Goal: Task Accomplishment & Management: Complete application form

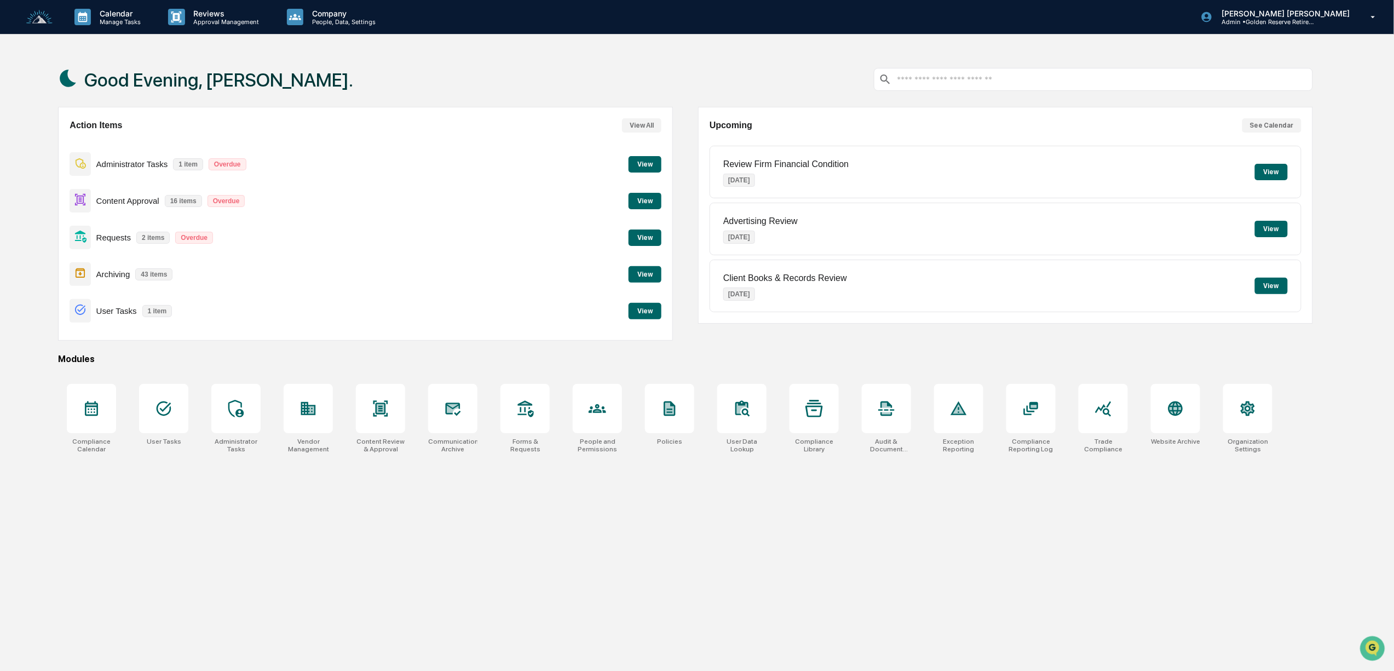
click at [639, 198] on button "View" at bounding box center [644, 201] width 33 height 16
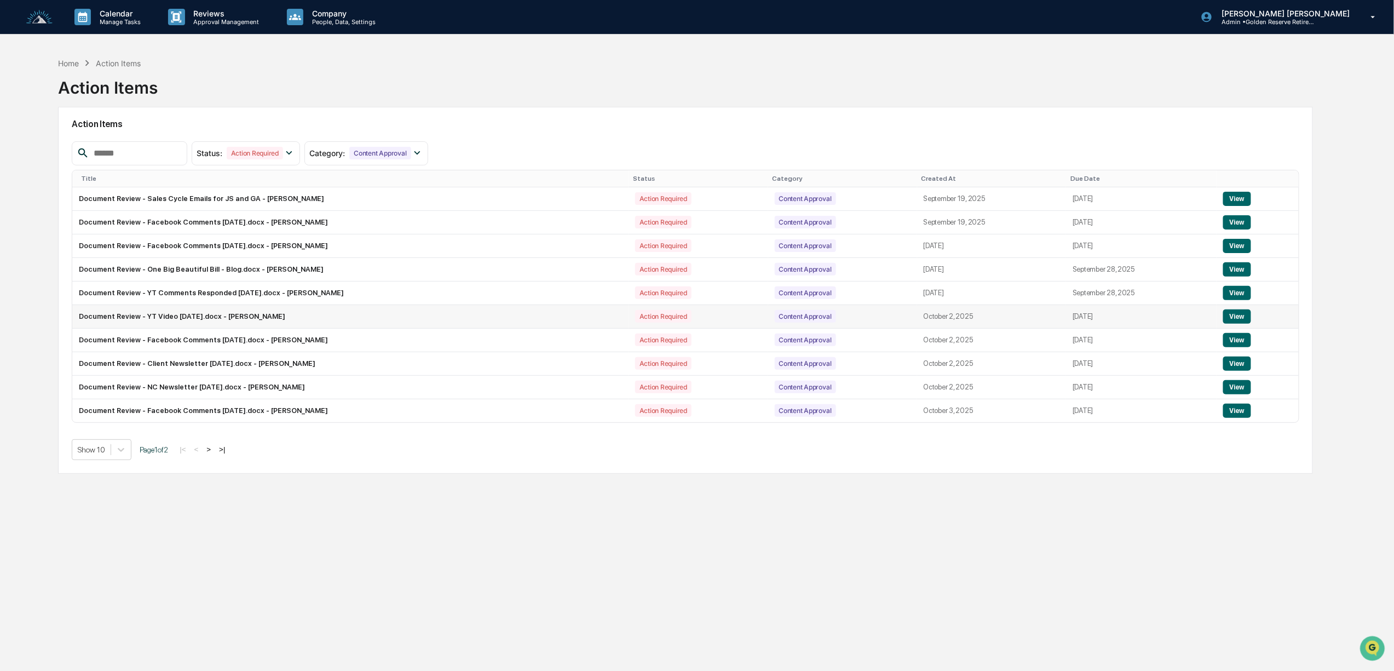
scroll to position [53, 0]
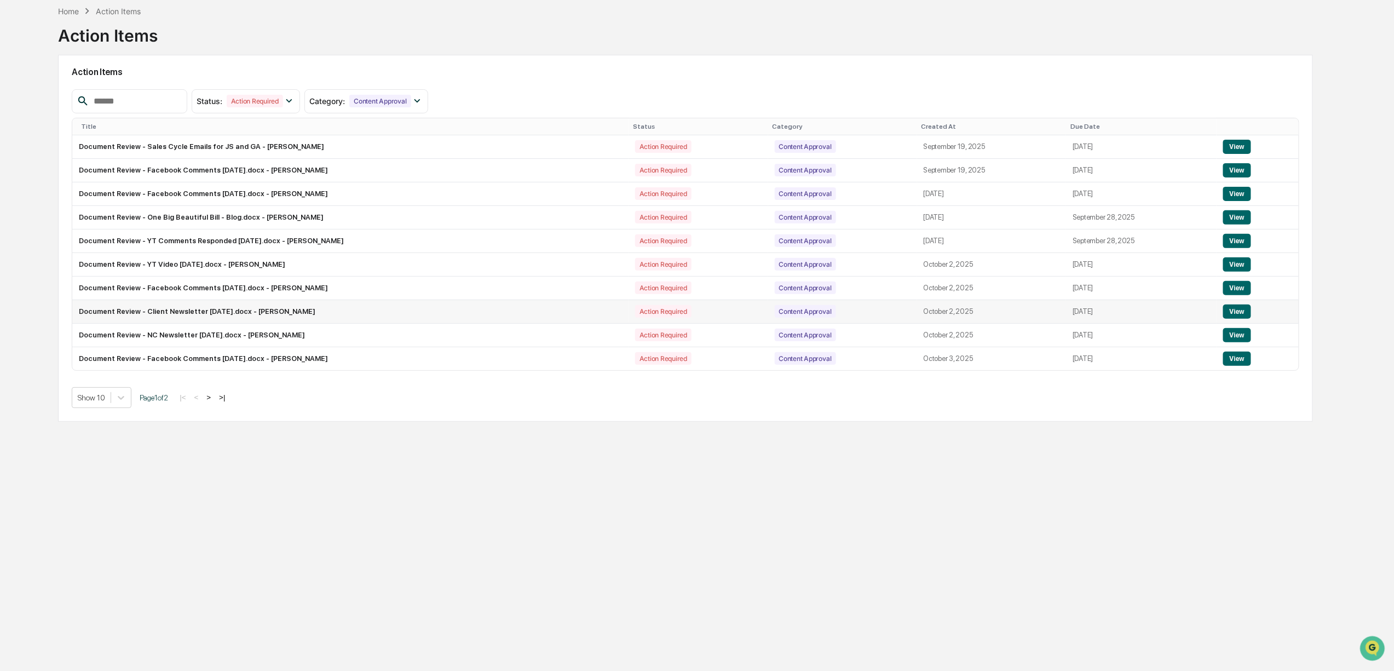
click at [1233, 315] on button "View" at bounding box center [1237, 311] width 28 height 14
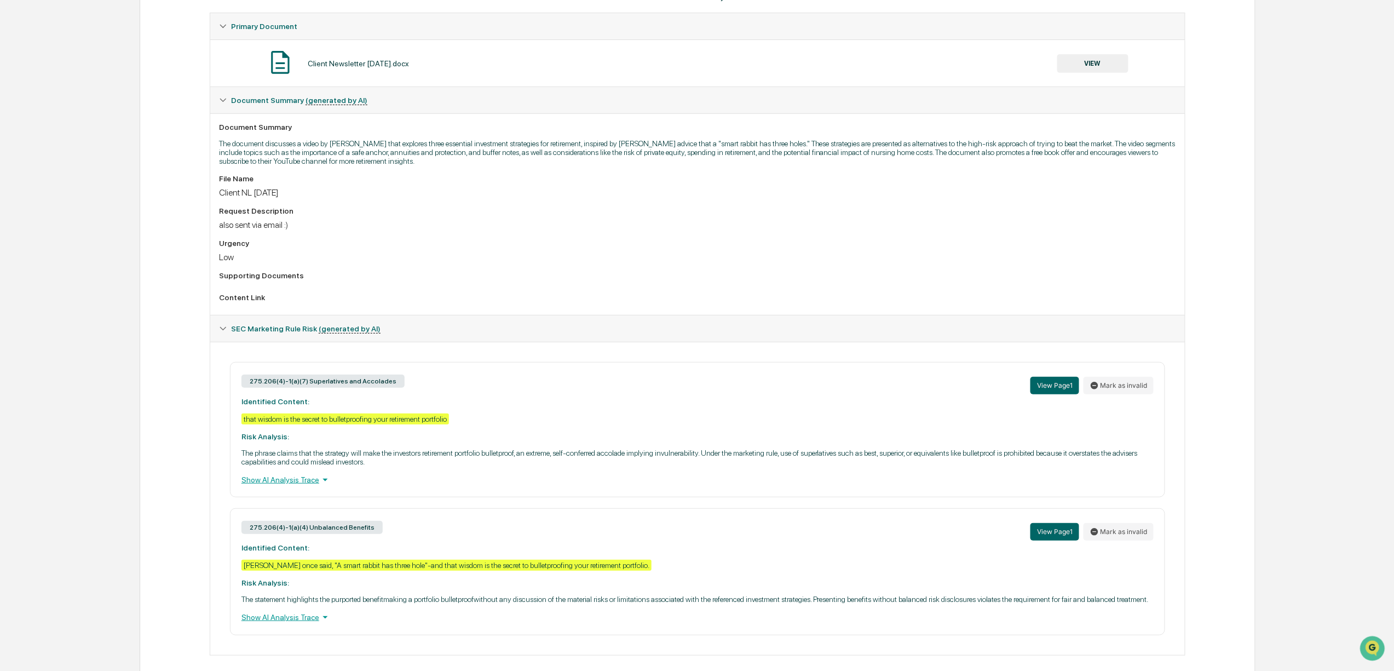
scroll to position [219, 0]
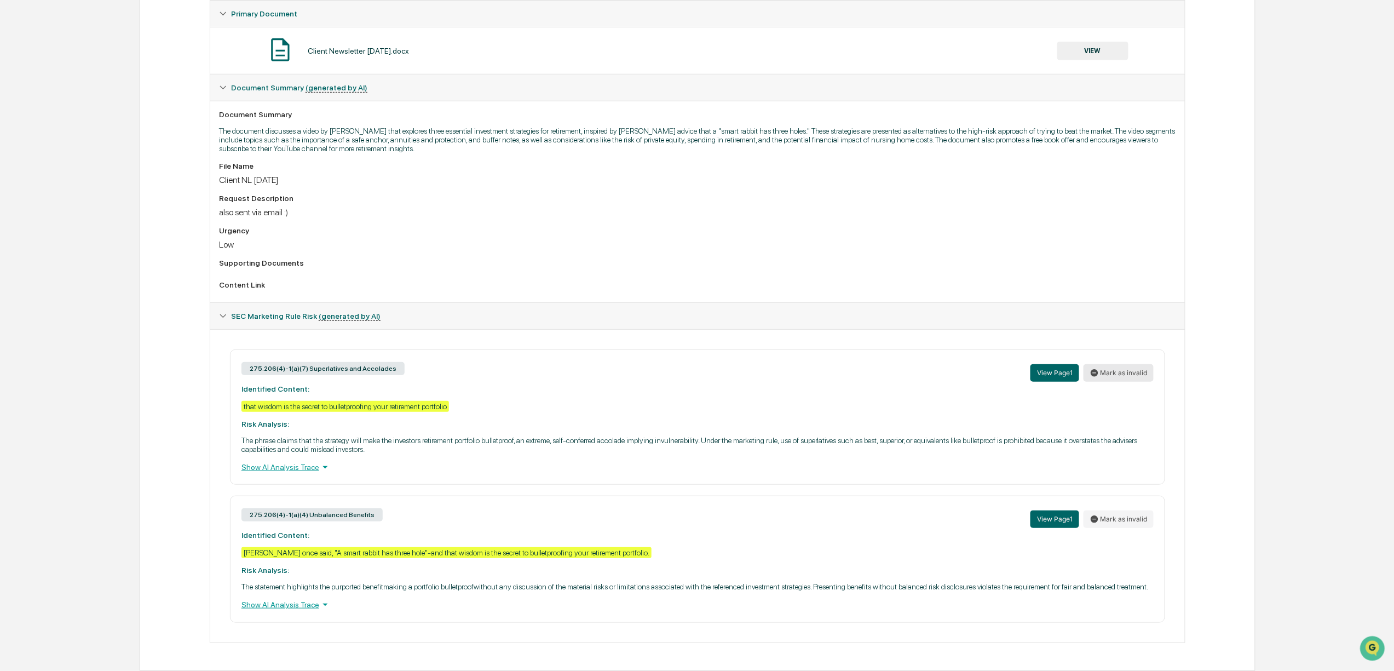
click at [1113, 379] on button "Mark as invalid" at bounding box center [1118, 373] width 70 height 18
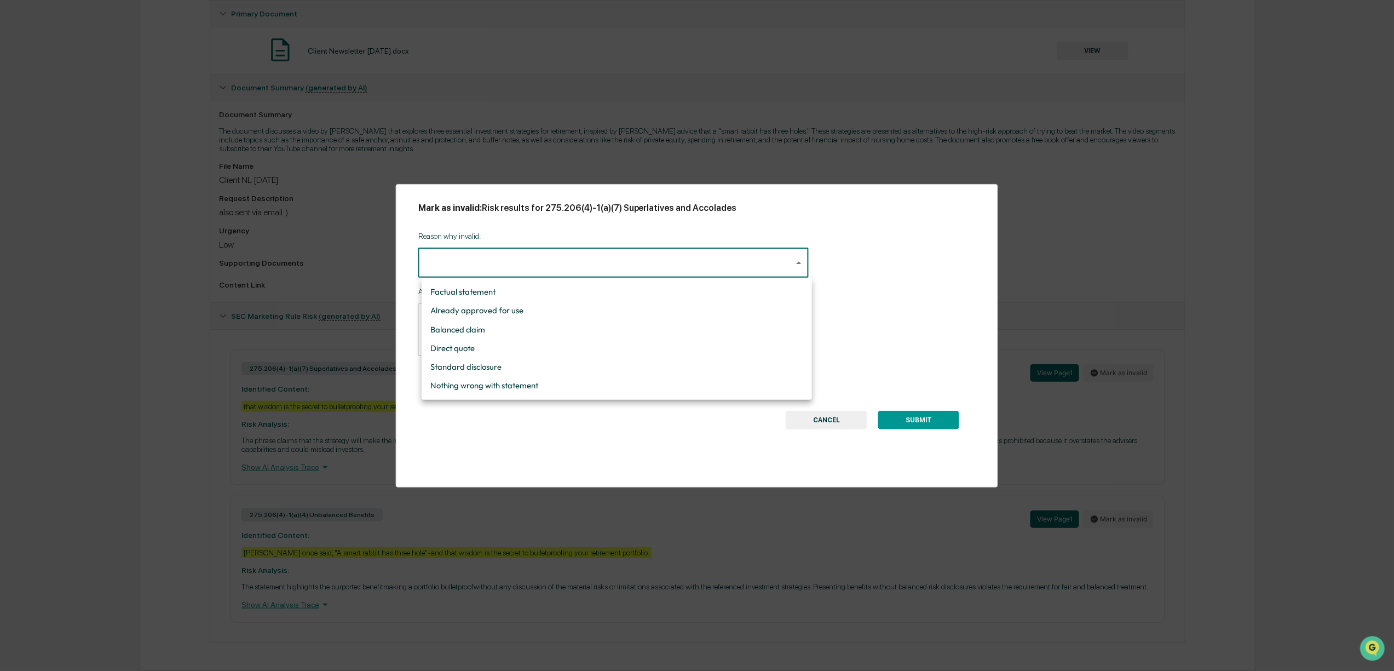
click at [502, 264] on body "Calendar Manage Tasks Reviews Approval Management Company People, Data, Setting…" at bounding box center [697, 227] width 1394 height 887
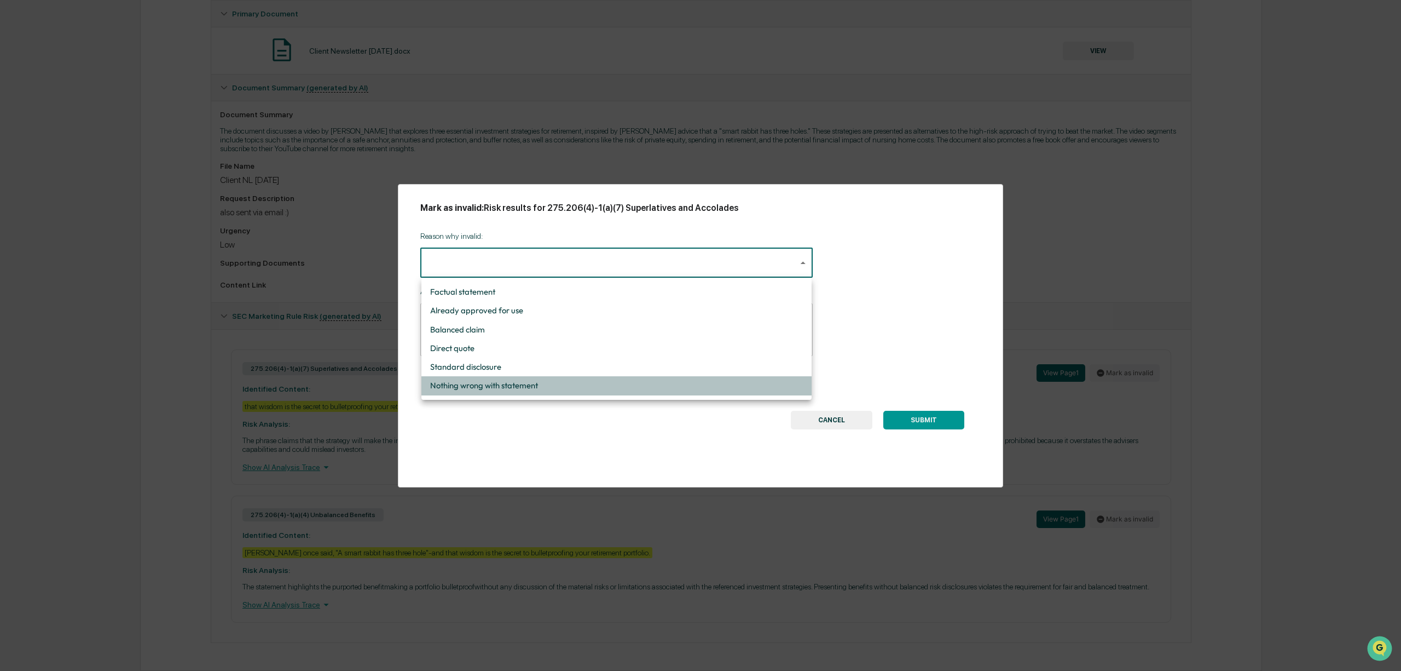
click at [500, 389] on li "Nothing wrong with statement" at bounding box center [616, 385] width 390 height 19
type input "**********"
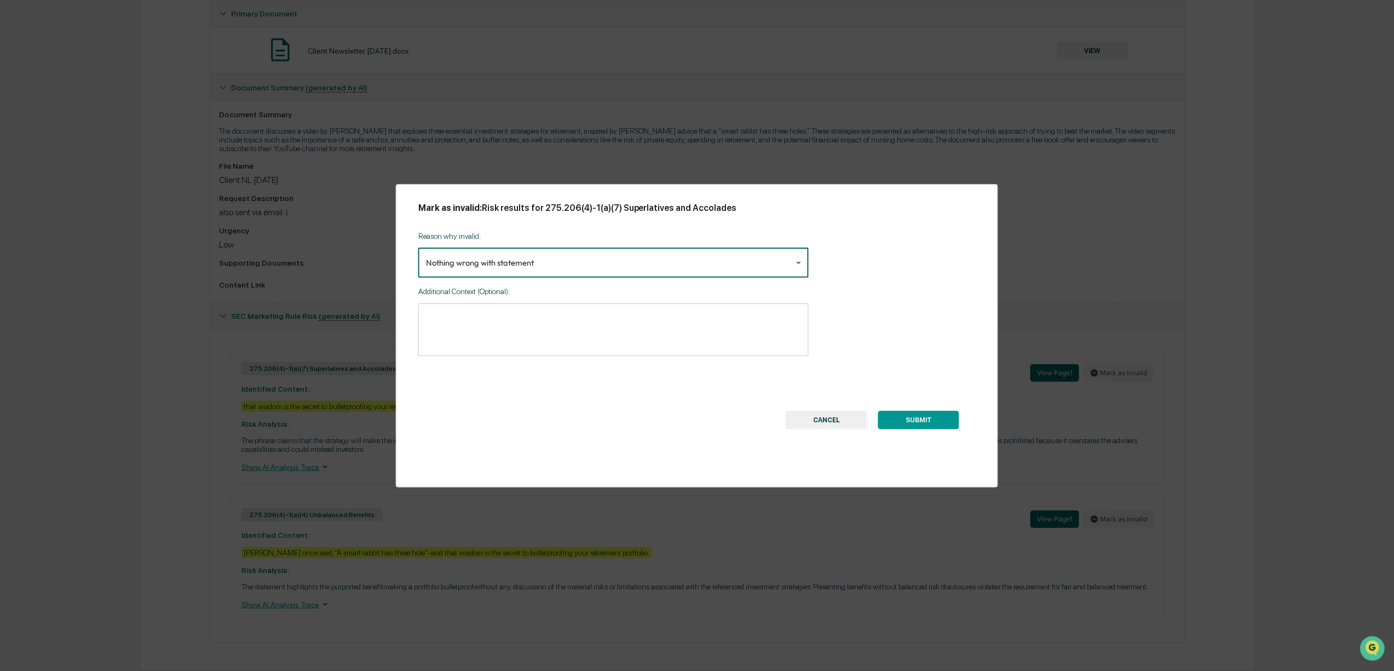
click at [938, 407] on div "SUBMIT CANCEL" at bounding box center [872, 398] width 206 height 62
click at [937, 421] on button "SUBMIT" at bounding box center [918, 420] width 81 height 19
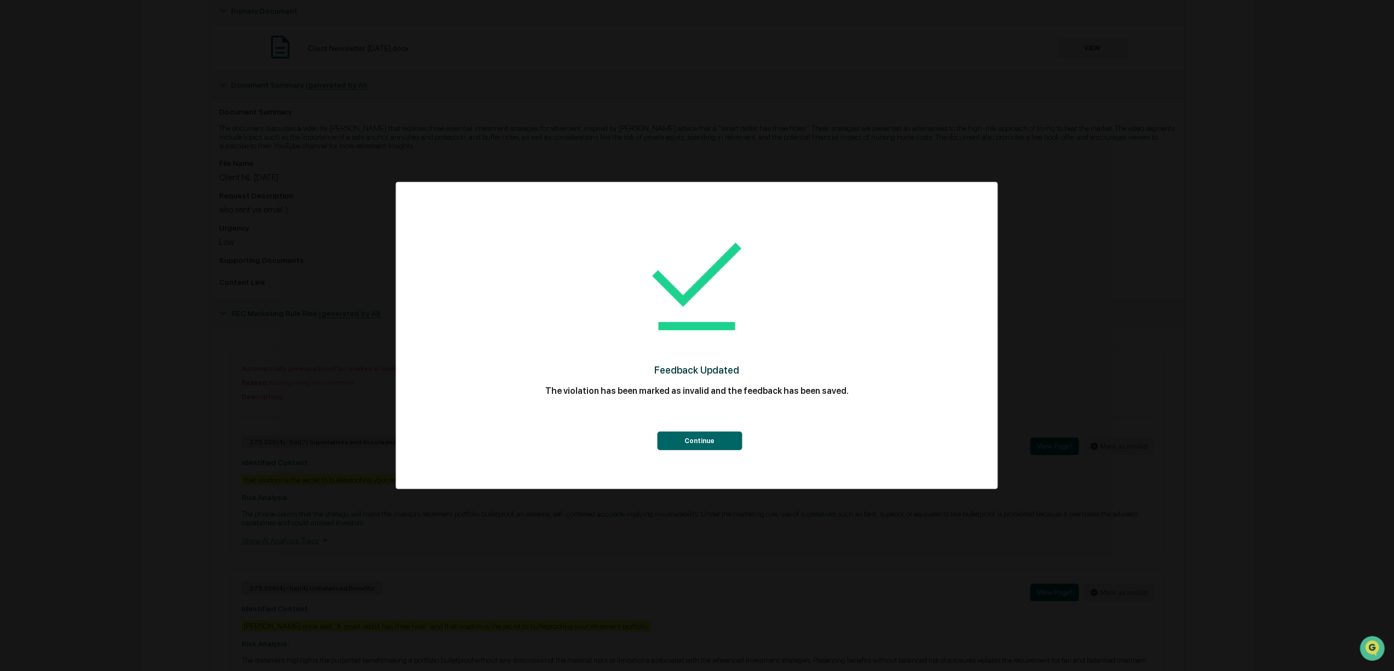
click at [699, 443] on button "Continue" at bounding box center [699, 440] width 85 height 19
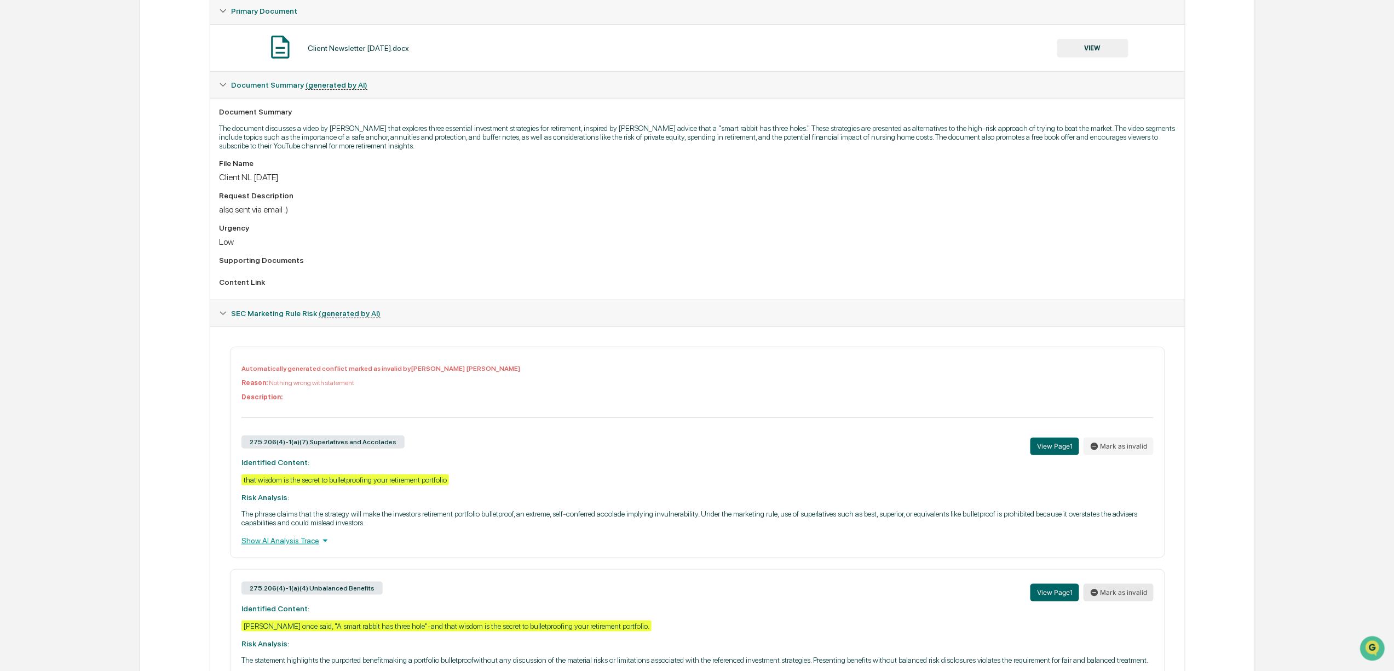
click at [1119, 601] on button "Mark as invalid" at bounding box center [1118, 592] width 70 height 18
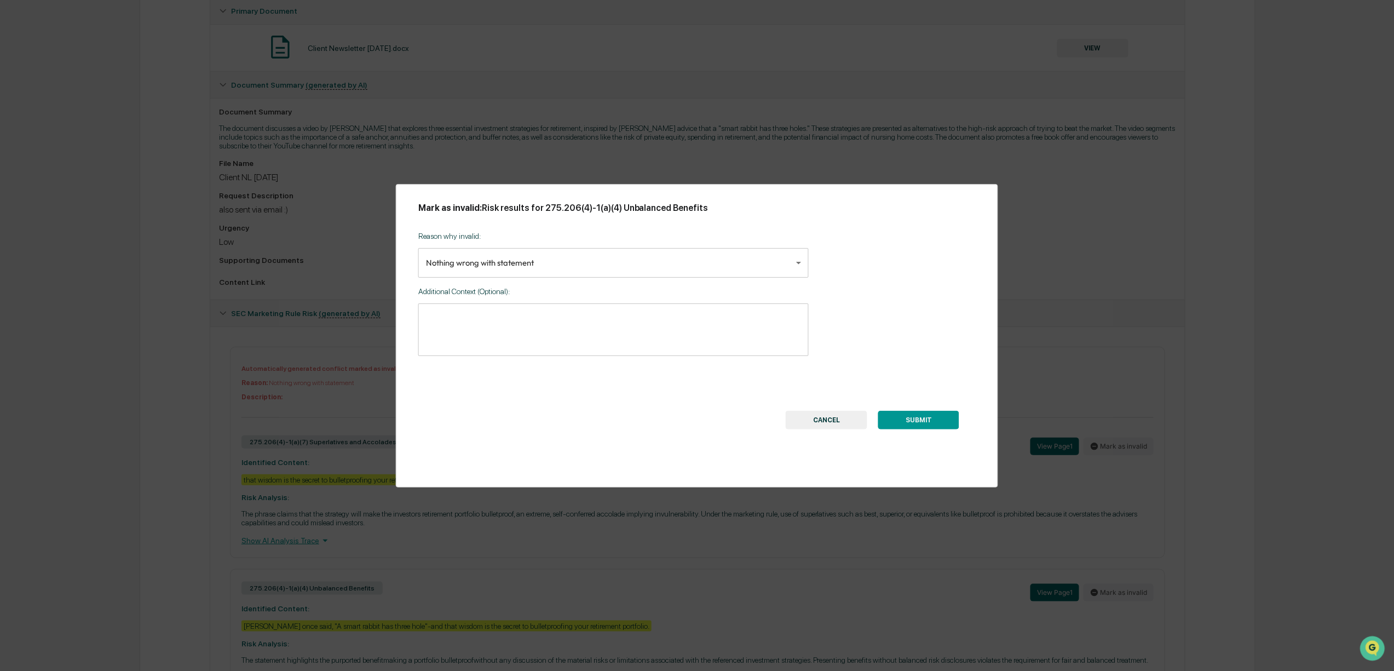
click at [505, 252] on body "Calendar Manage Tasks Reviews Approval Management Company People, Data, Setting…" at bounding box center [697, 262] width 1394 height 963
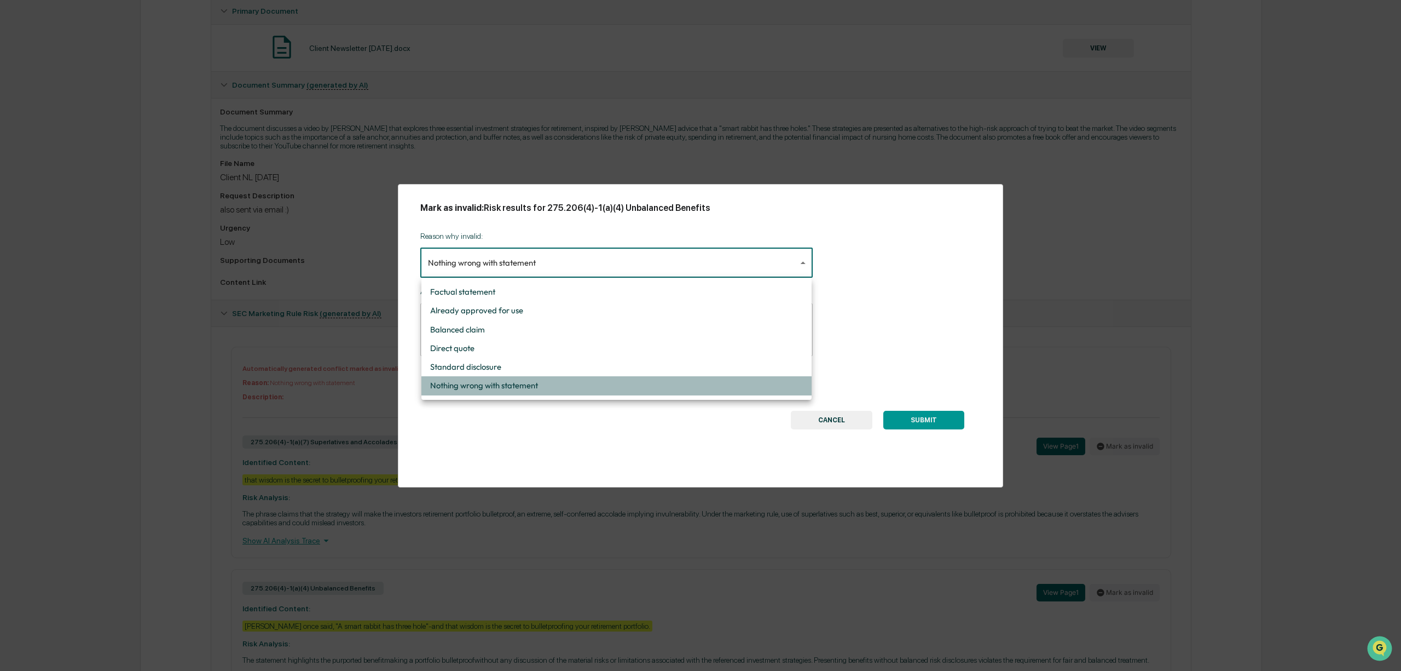
click at [558, 385] on li "Nothing wrong with statement" at bounding box center [616, 385] width 390 height 19
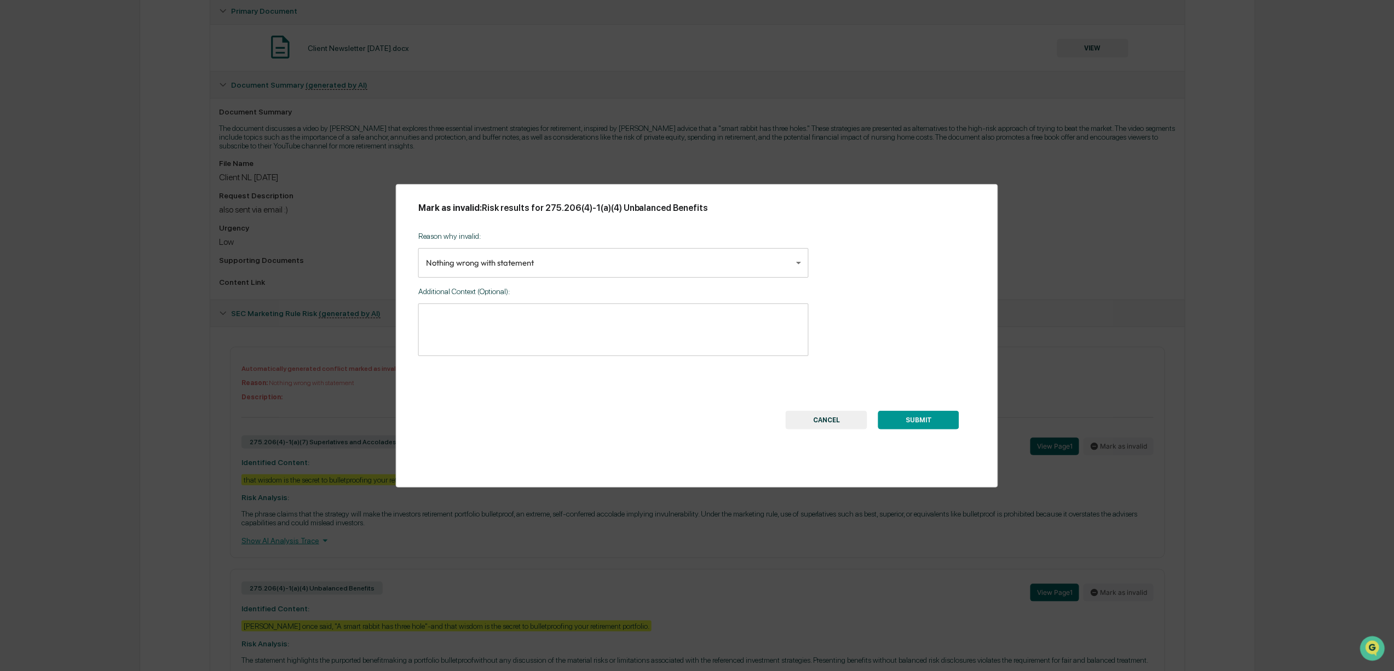
click at [908, 424] on button "SUBMIT" at bounding box center [918, 420] width 81 height 19
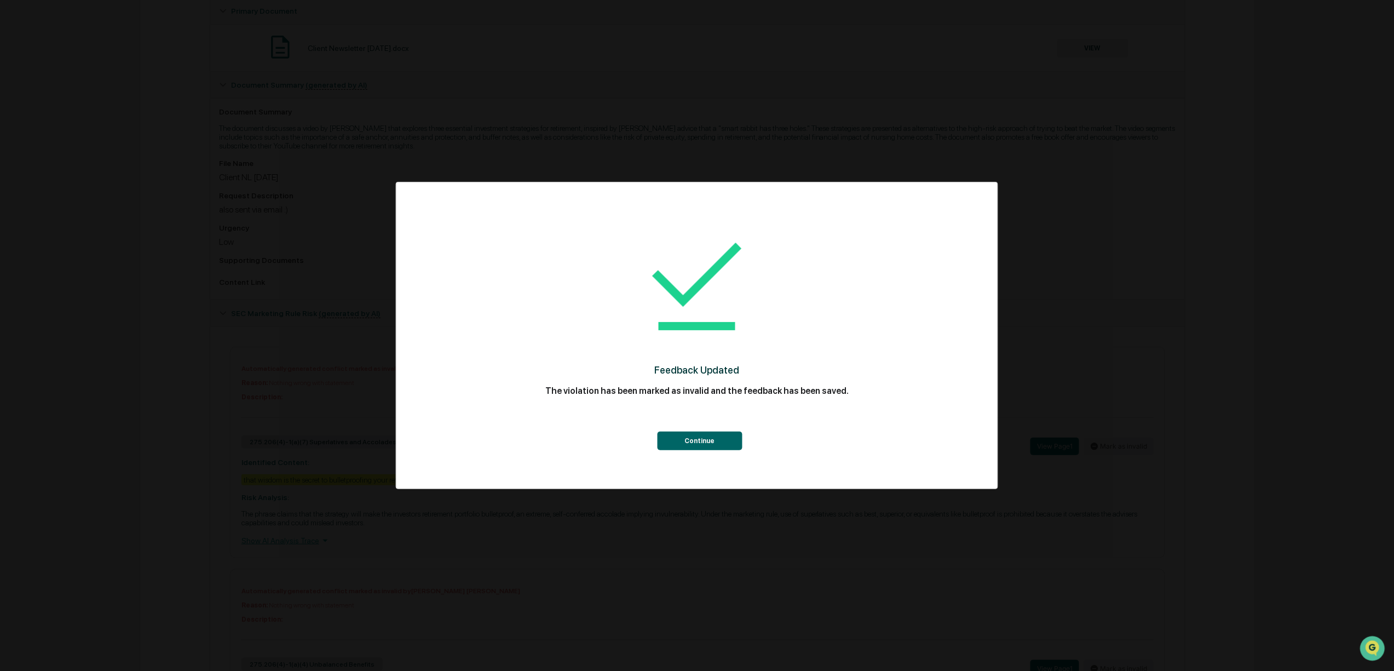
click at [706, 445] on button "Continue" at bounding box center [699, 440] width 85 height 19
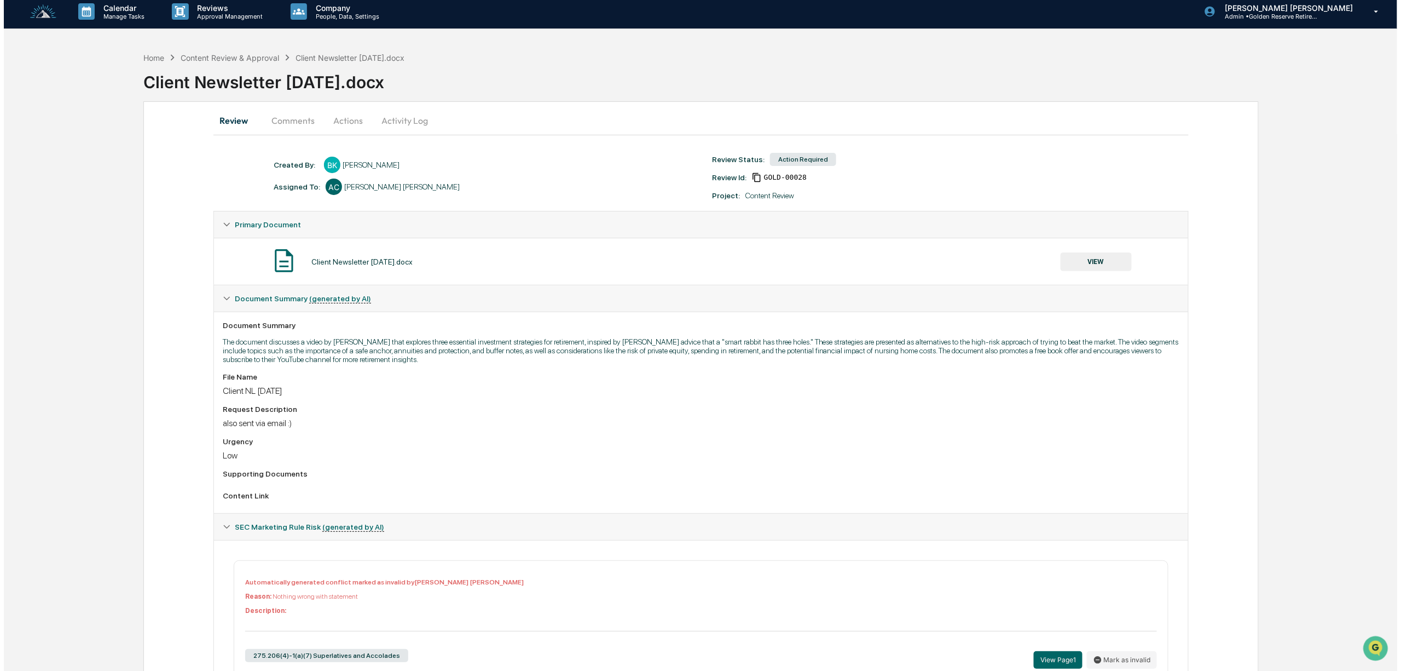
scroll to position [0, 0]
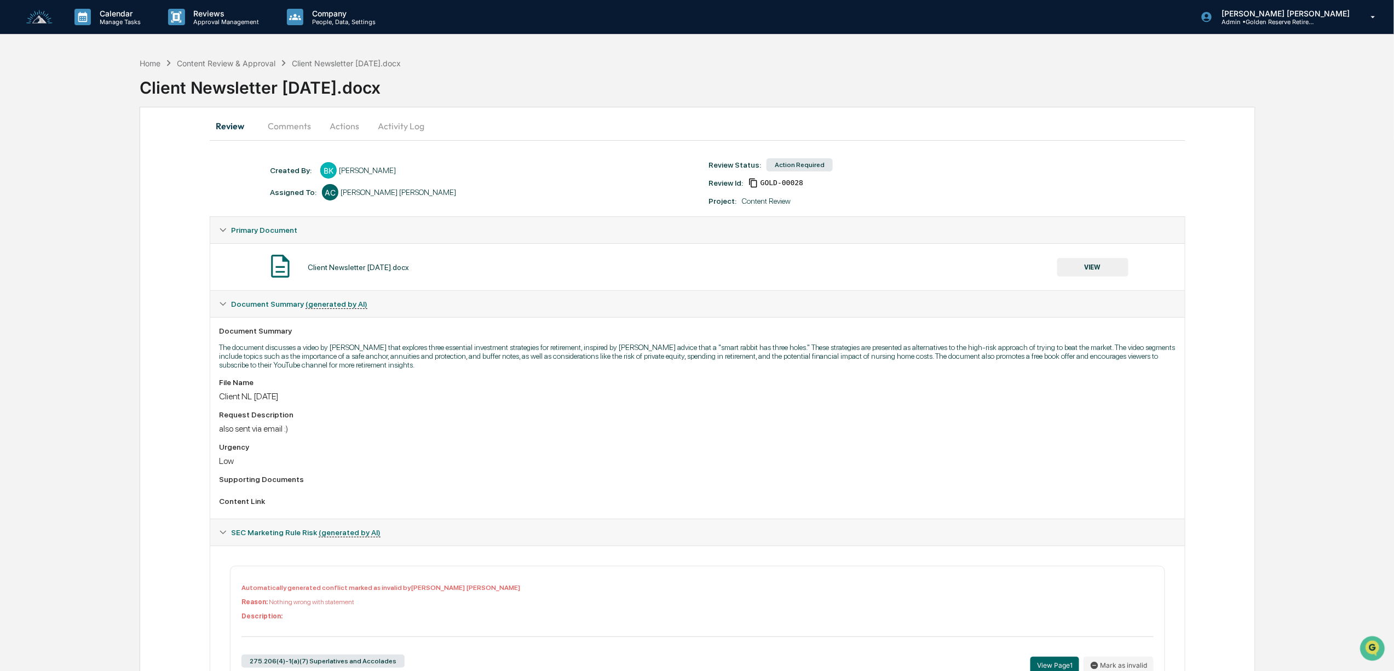
click at [1084, 267] on button "VIEW" at bounding box center [1092, 267] width 71 height 19
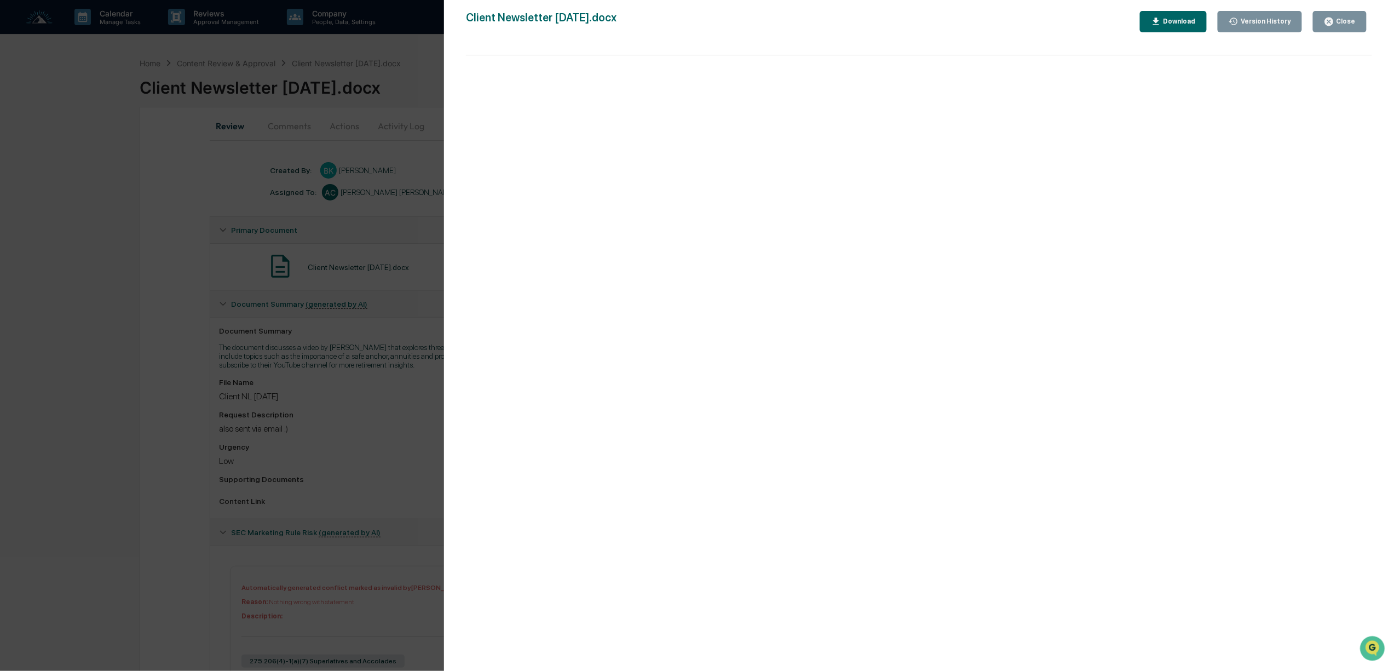
click at [1334, 20] on icon "button" at bounding box center [1329, 21] width 10 height 10
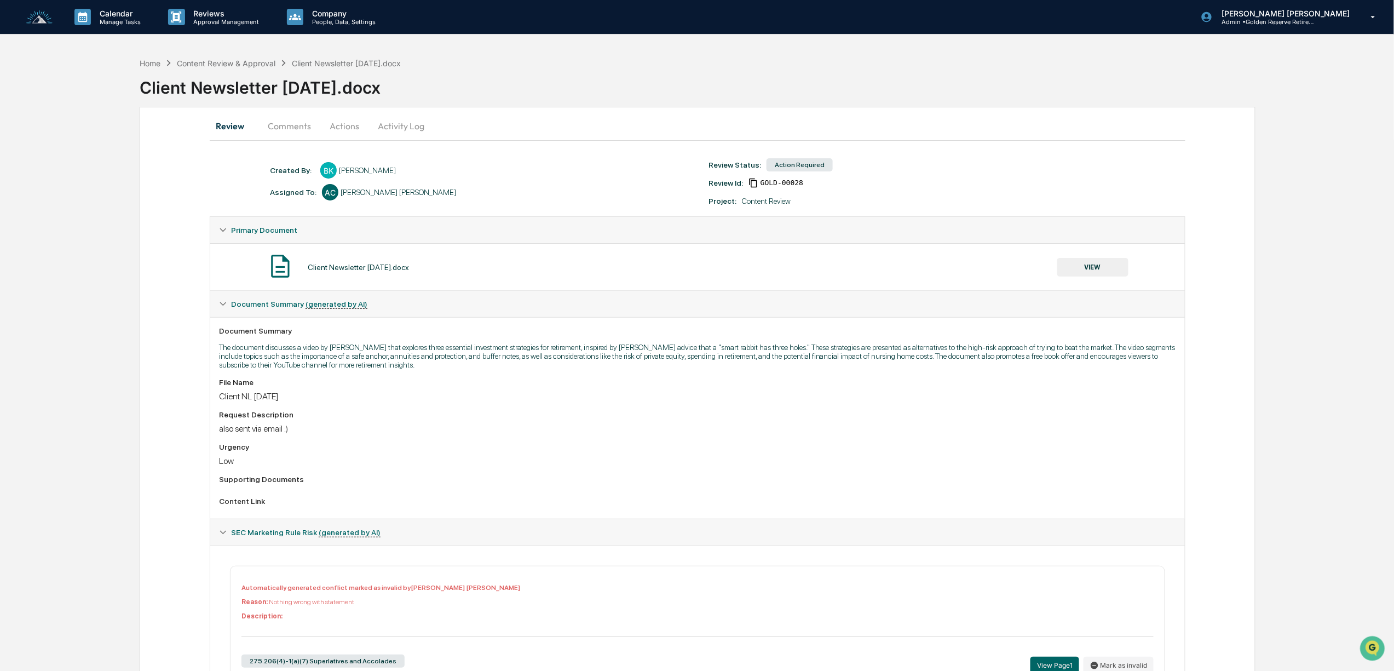
click at [342, 123] on button "Actions" at bounding box center [344, 126] width 49 height 26
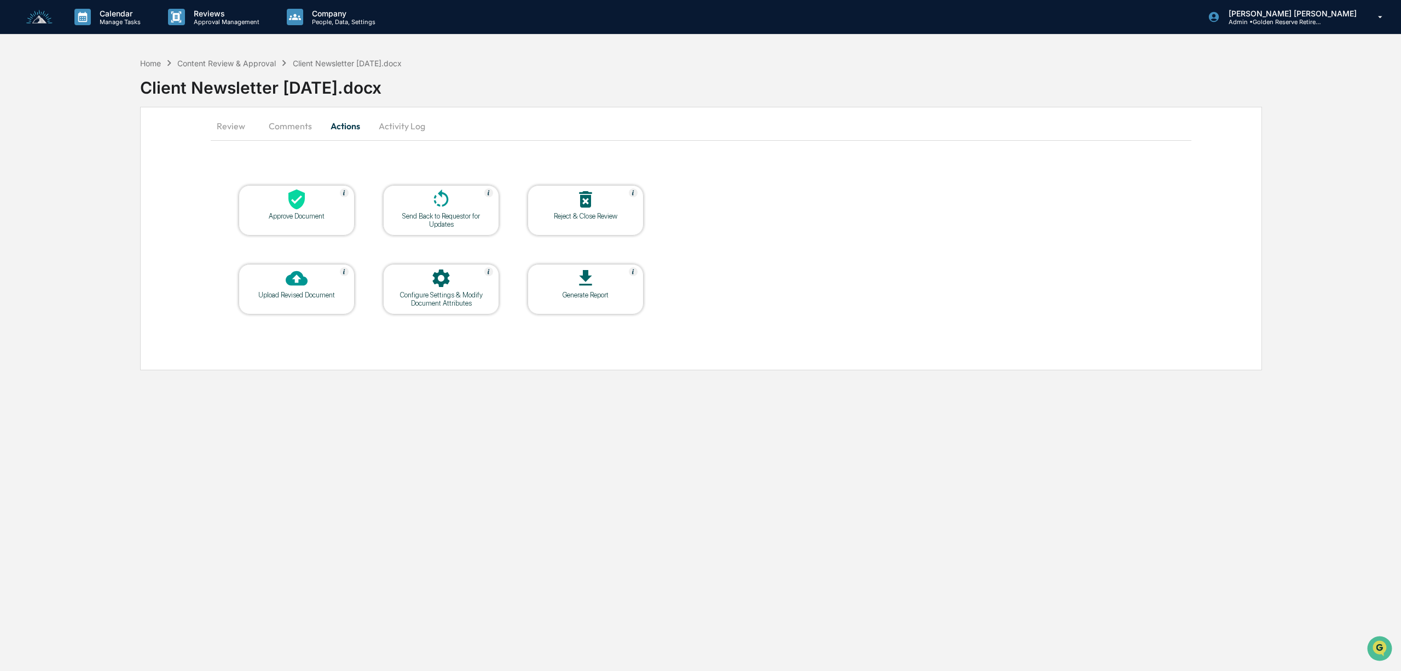
click at [309, 208] on div at bounding box center [296, 200] width 109 height 24
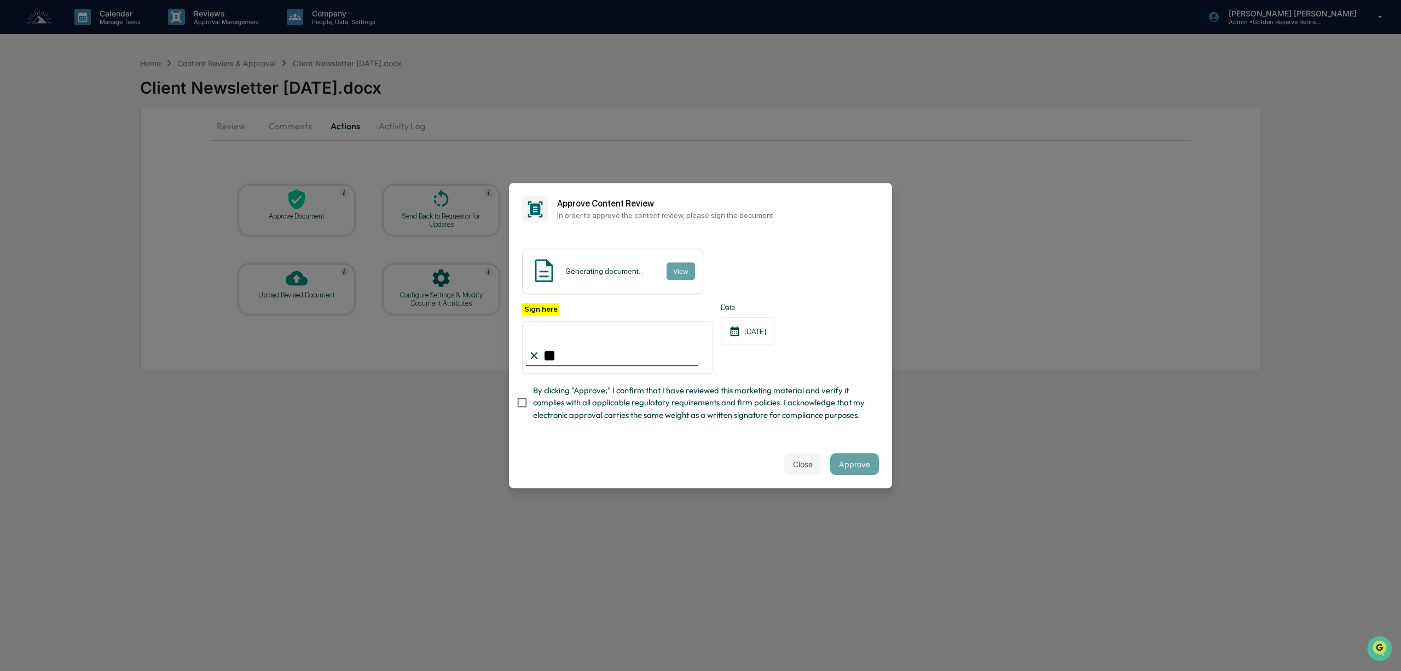
type input "*"
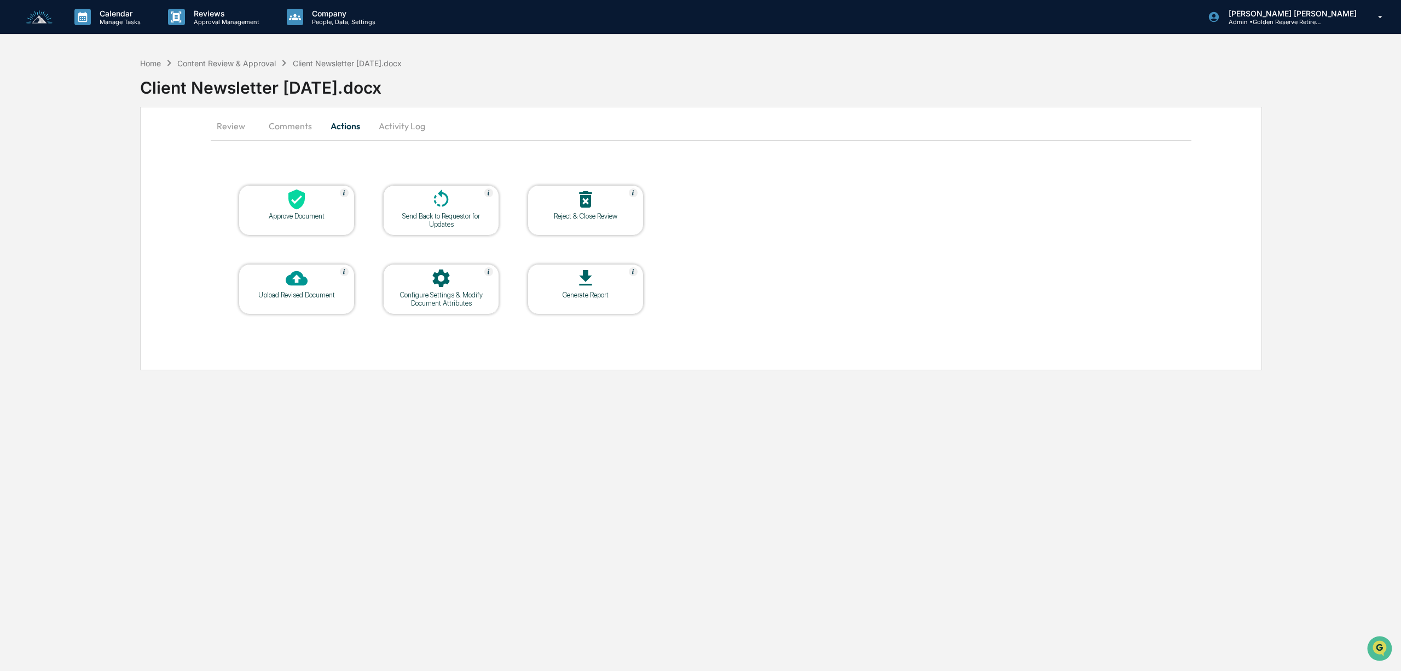
click at [290, 125] on button "Comments" at bounding box center [290, 126] width 61 height 26
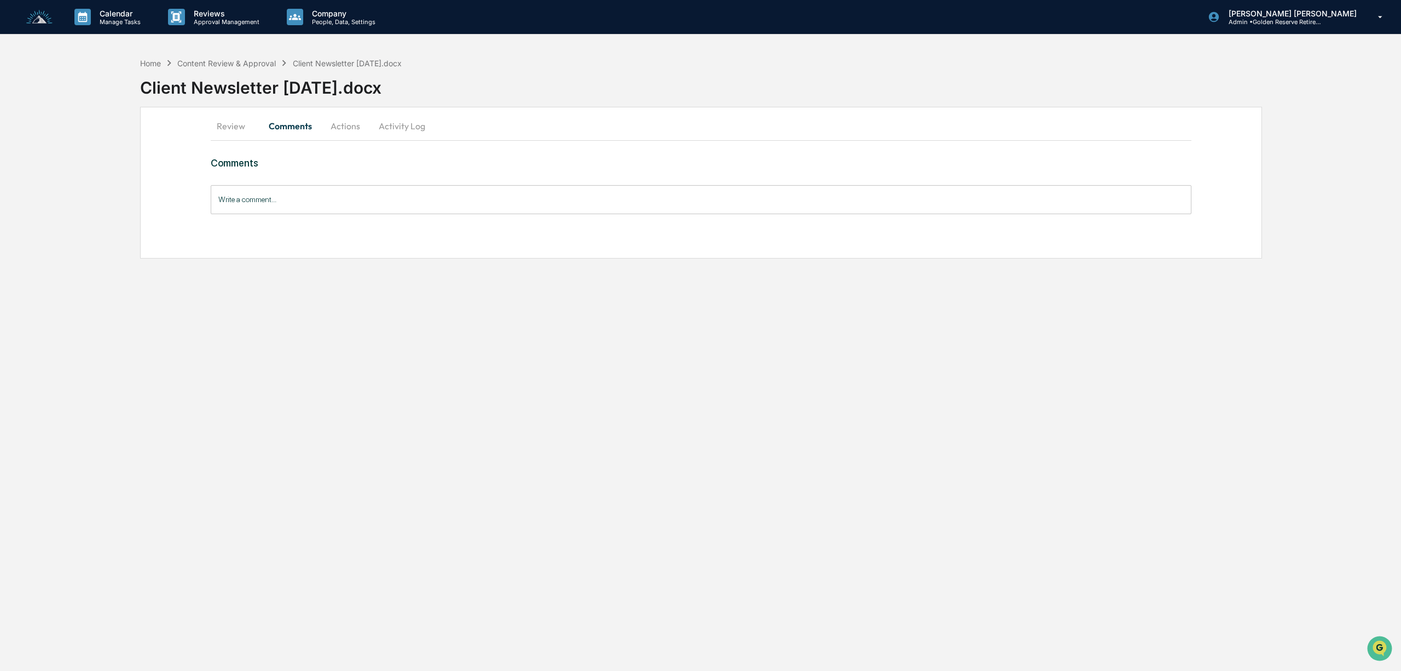
click at [312, 215] on div "Comments Write a comment... Write a comment..." at bounding box center [701, 204] width 981 height 95
click at [318, 207] on input "Write a comment..." at bounding box center [701, 199] width 981 height 29
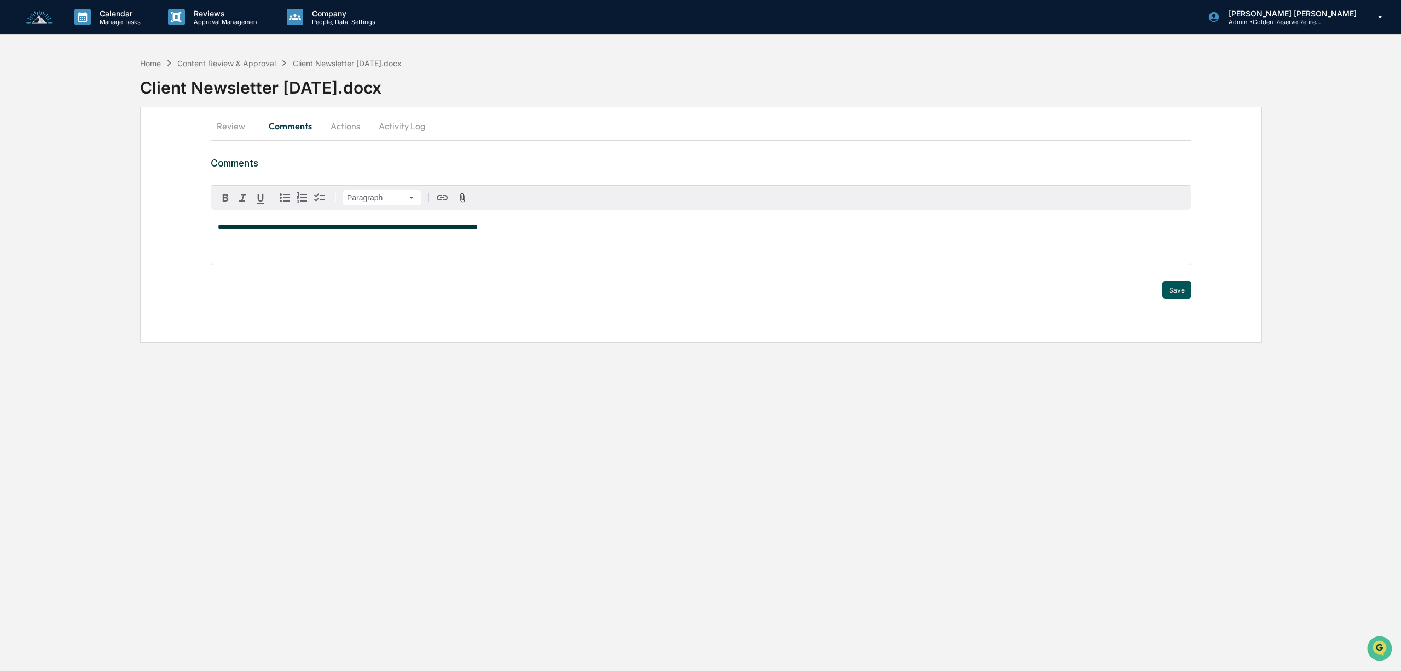
click at [1182, 292] on button "Save" at bounding box center [1177, 290] width 29 height 18
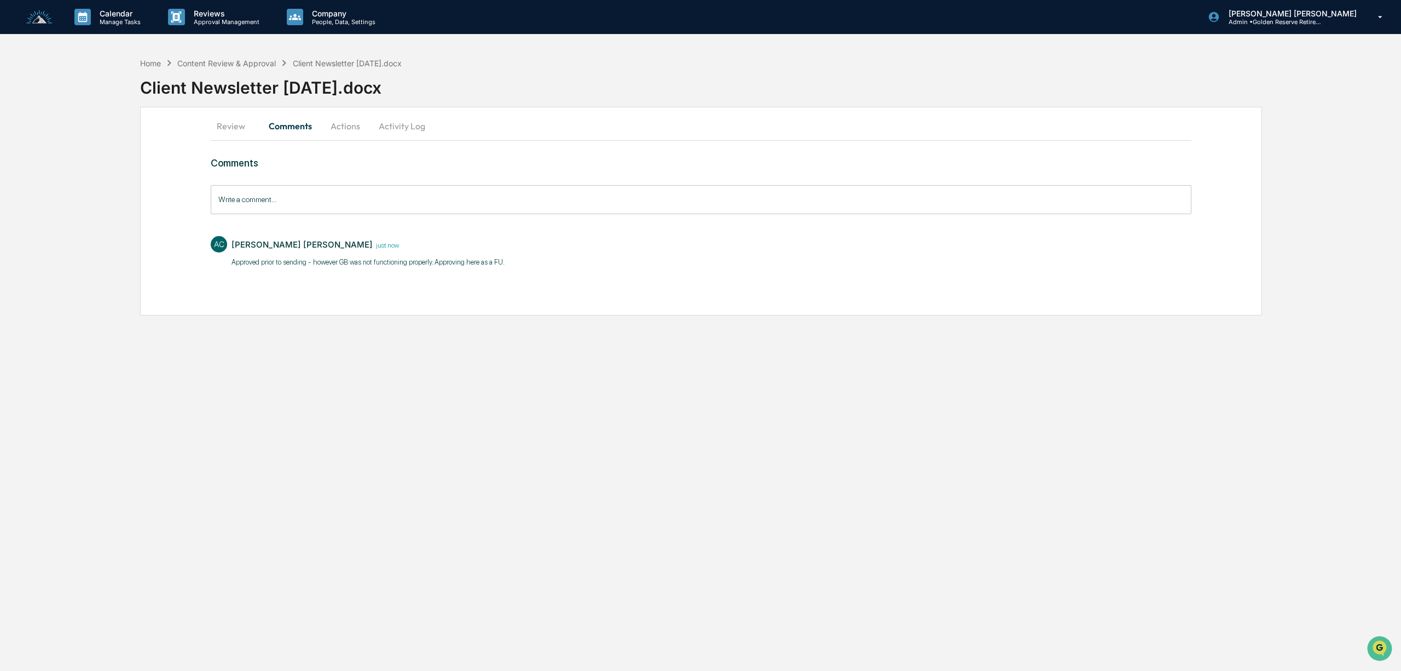
click at [353, 129] on button "Actions" at bounding box center [345, 126] width 49 height 26
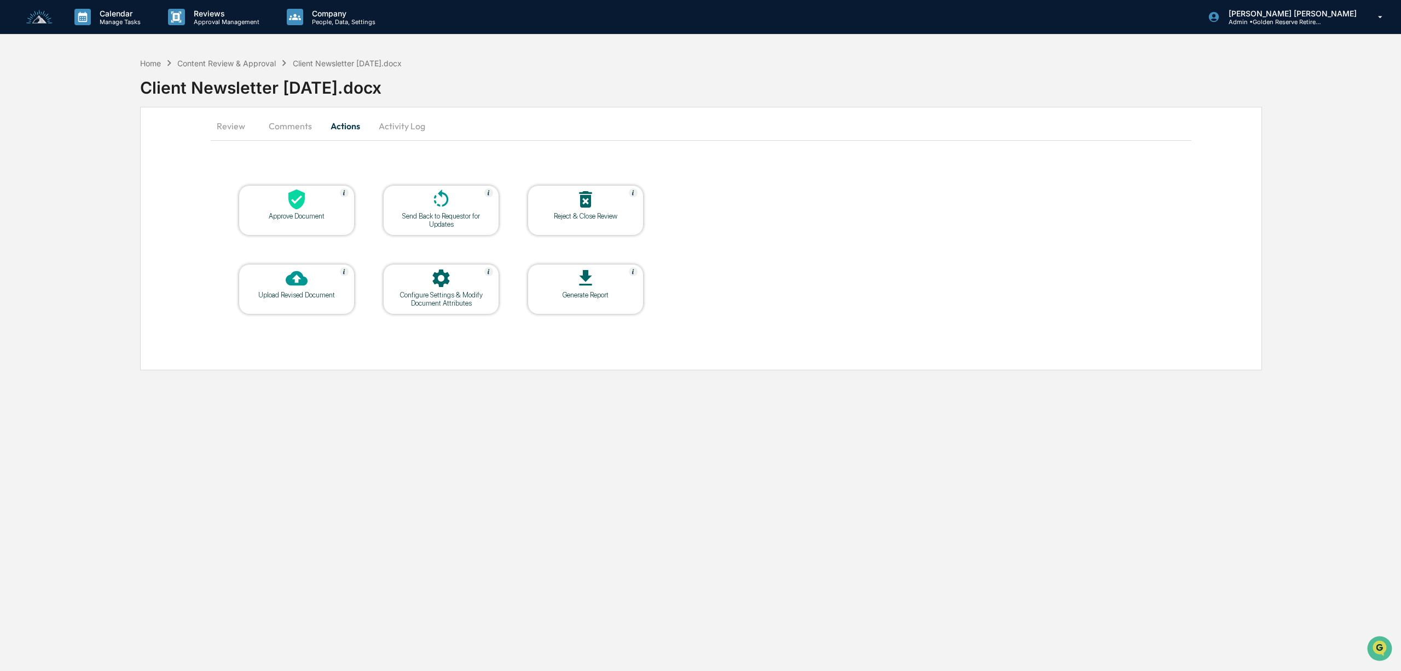
click at [294, 209] on icon at bounding box center [296, 199] width 16 height 20
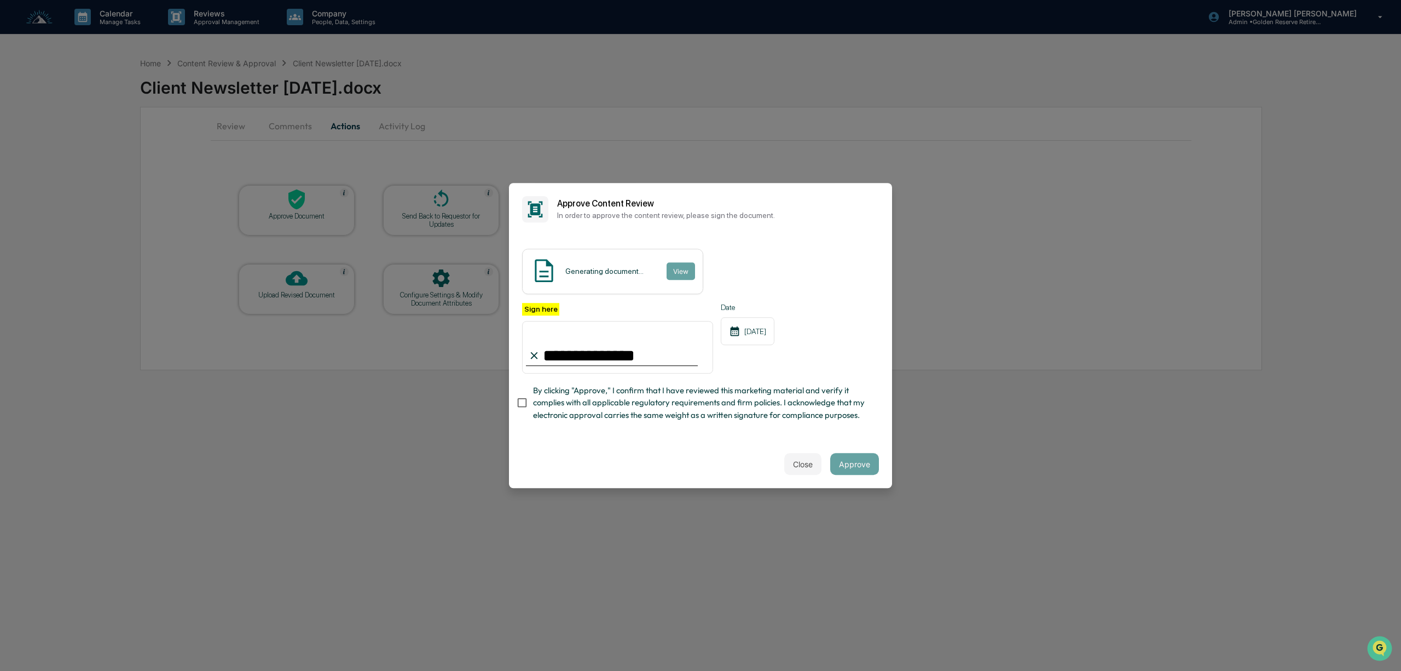
type input "**********"
click at [761, 318] on div "10/08/2025" at bounding box center [748, 331] width 54 height 28
drag, startPoint x: 758, startPoint y: 315, endPoint x: 811, endPoint y: 381, distance: 84.5
click at [767, 320] on div "10/08/2025" at bounding box center [748, 331] width 54 height 28
click at [675, 351] on input "**********" at bounding box center [617, 347] width 191 height 53
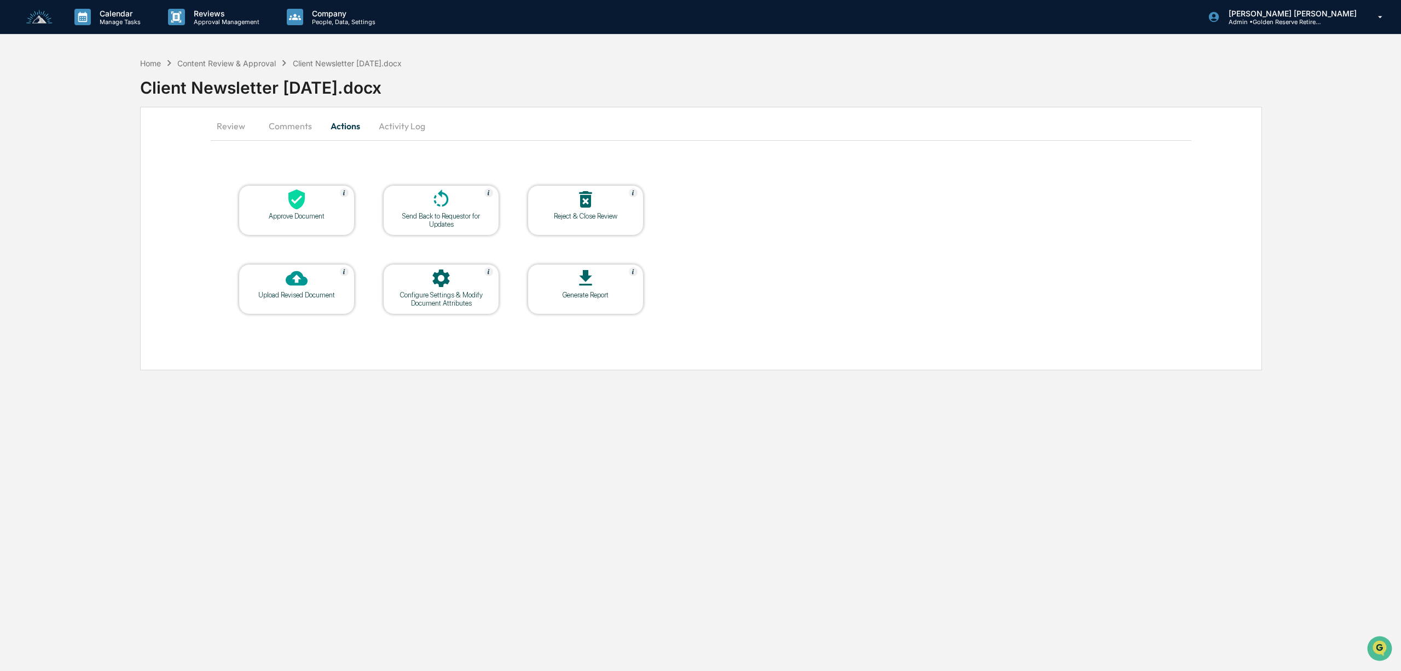
click at [296, 213] on div "Approve Document" at bounding box center [296, 216] width 99 height 8
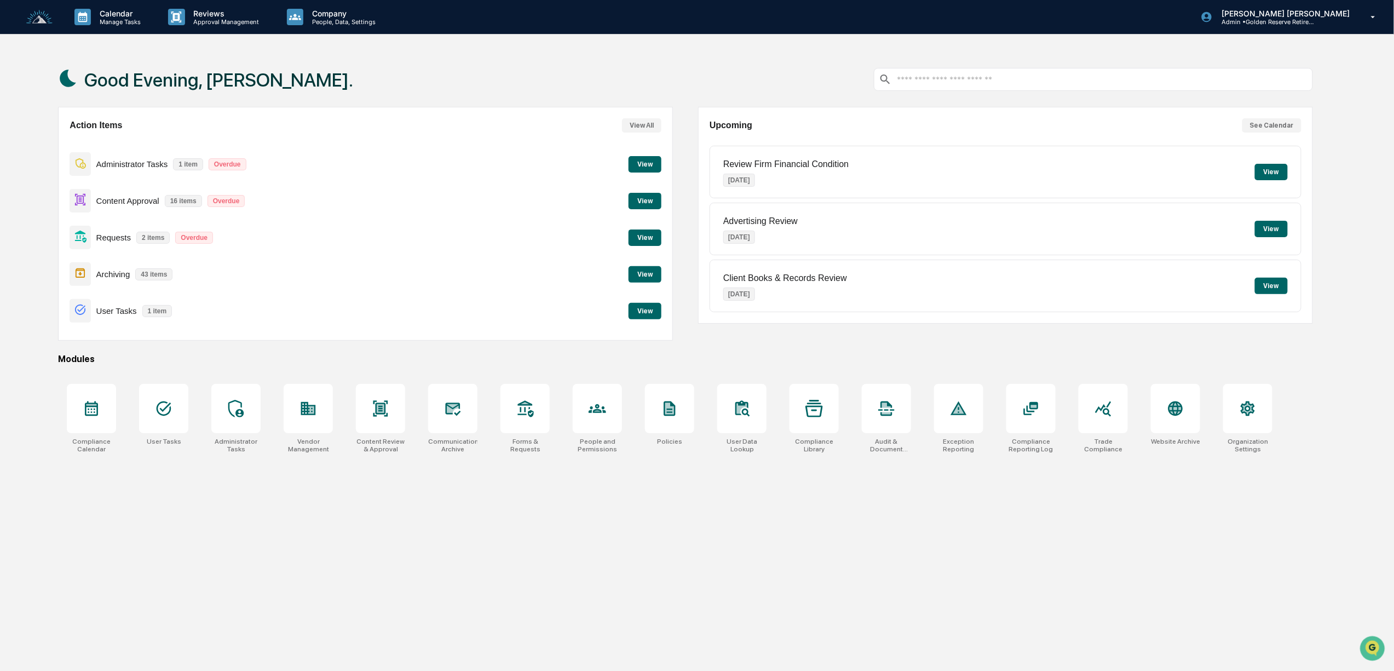
click at [644, 200] on button "View" at bounding box center [644, 201] width 33 height 16
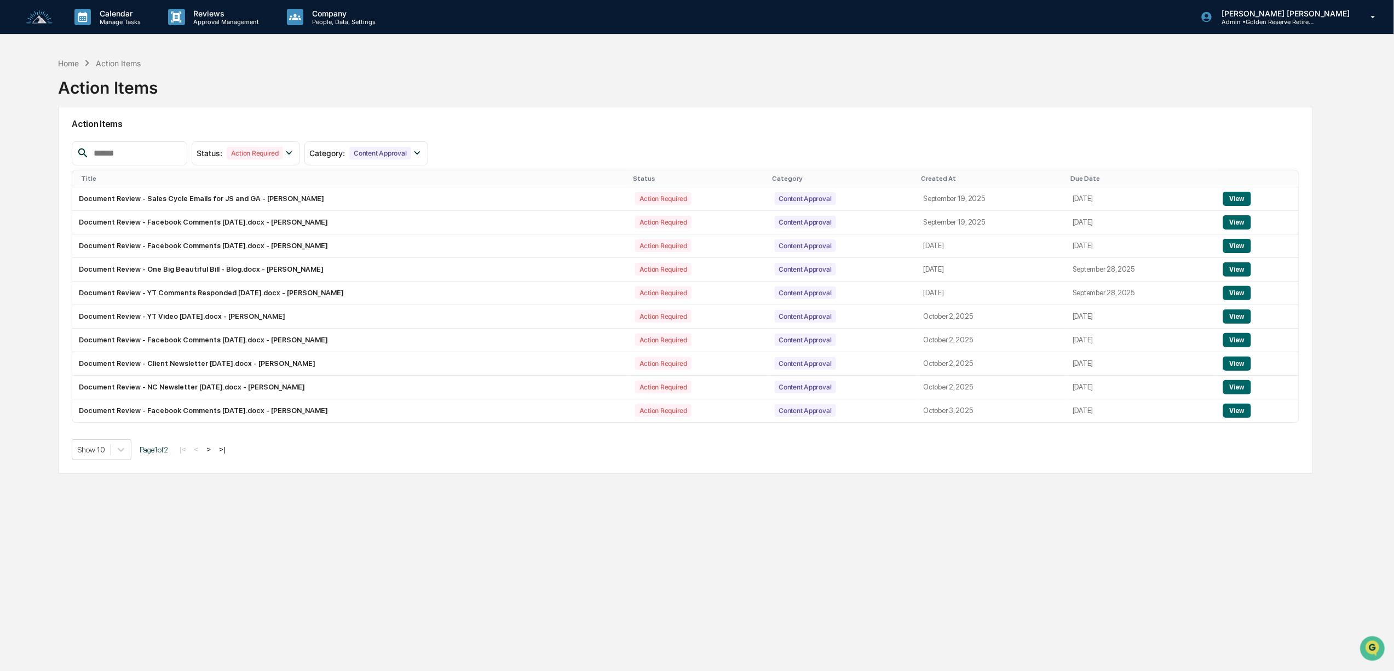
click at [214, 454] on button ">" at bounding box center [208, 448] width 11 height 9
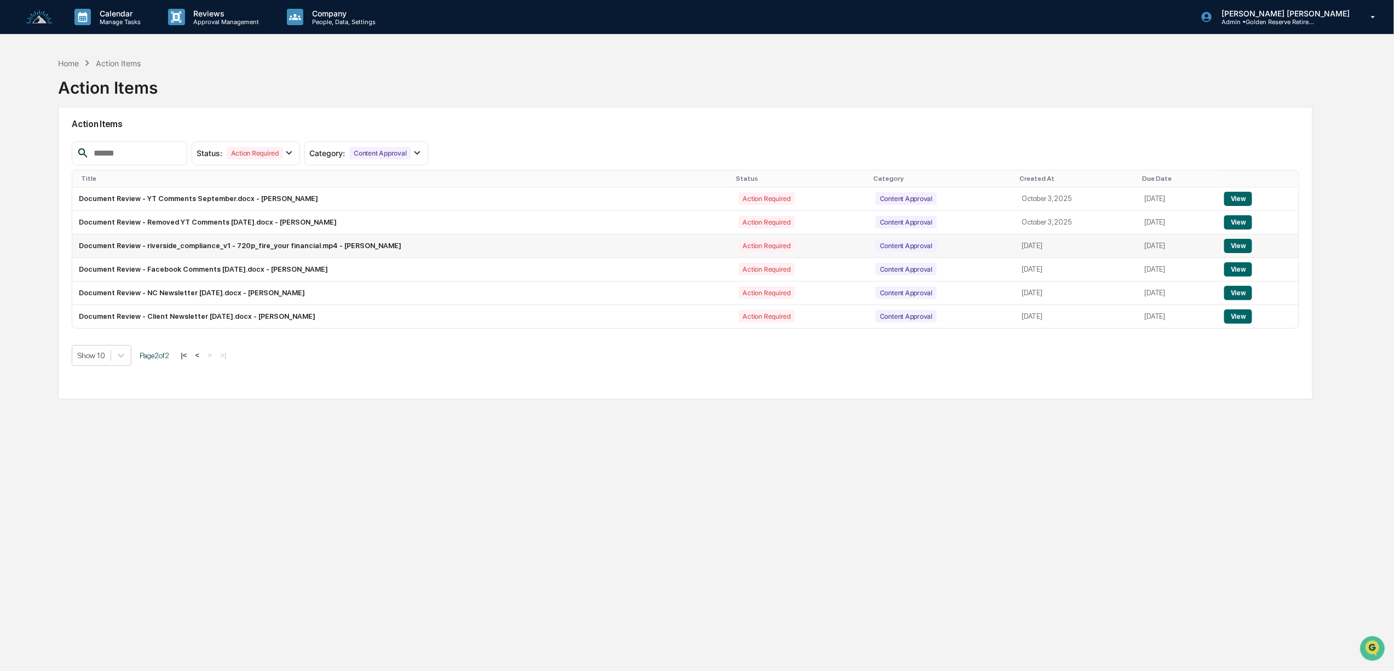
click at [1234, 247] on button "View" at bounding box center [1238, 246] width 28 height 14
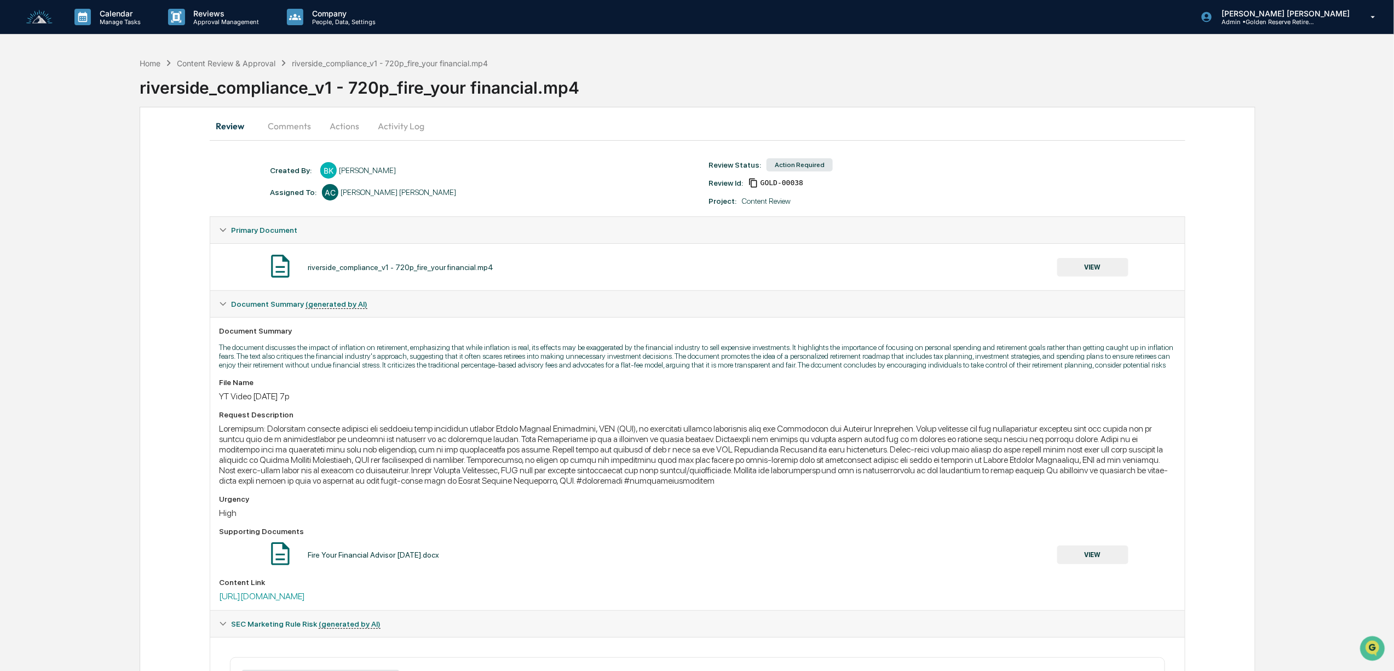
click at [1108, 268] on button "VIEW" at bounding box center [1092, 267] width 71 height 19
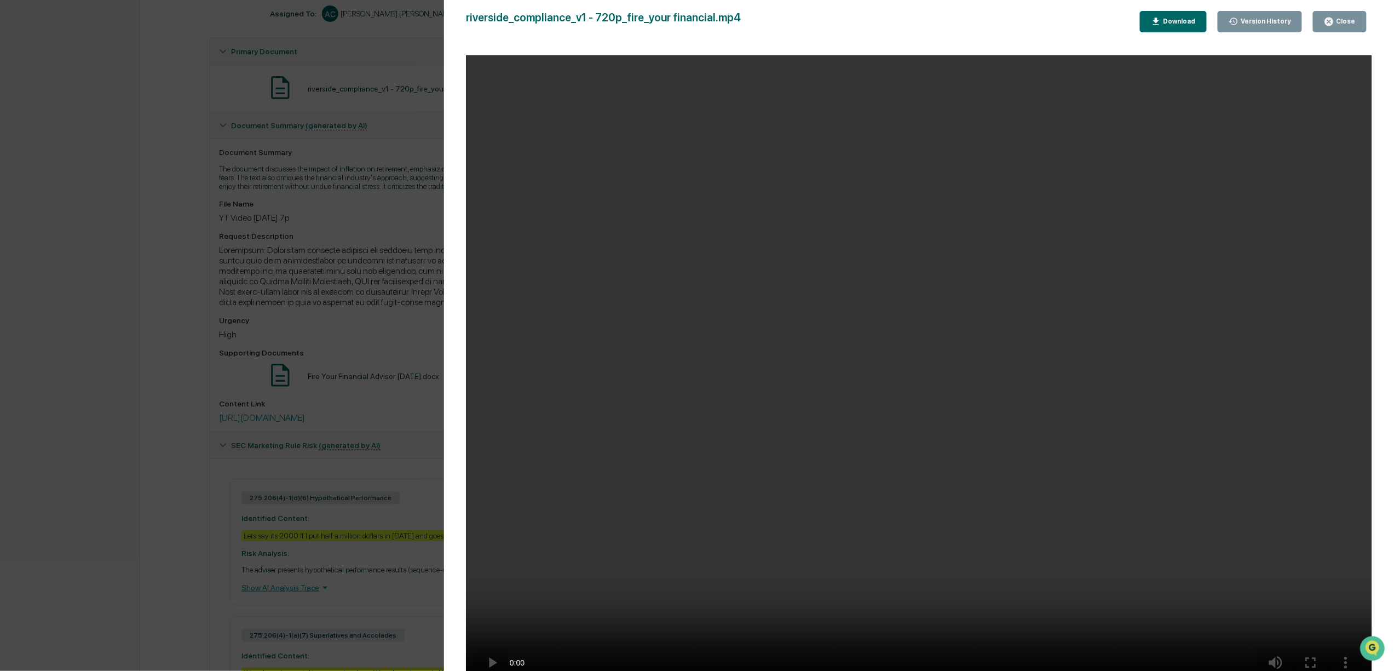
scroll to position [219, 0]
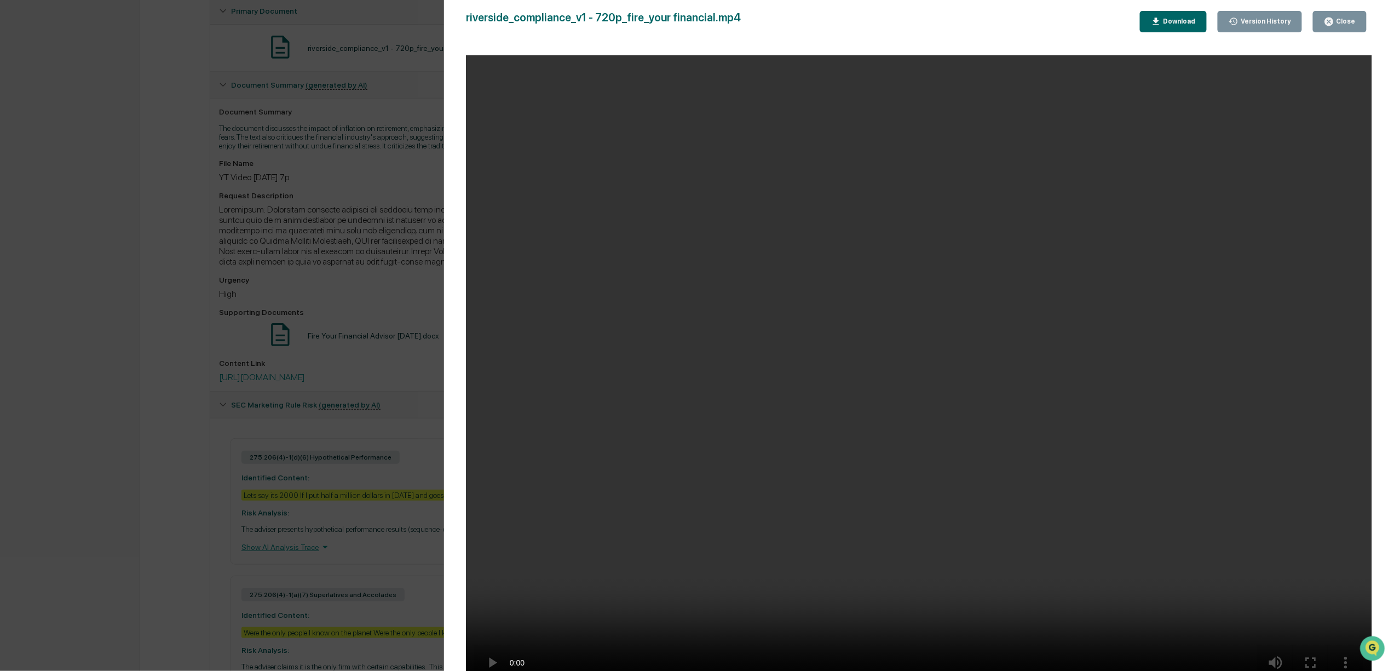
click at [932, 606] on video "Your browser does not support the video tag." at bounding box center [919, 374] width 906 height 638
click at [1203, 579] on video "Your browser does not support the video tag." at bounding box center [919, 374] width 906 height 638
drag, startPoint x: 900, startPoint y: 605, endPoint x: 800, endPoint y: 615, distance: 100.7
click at [800, 615] on video "Your browser does not support the video tag." at bounding box center [919, 374] width 906 height 638
click at [338, 322] on div "Version History [DATE] 07:06 PM [PERSON_NAME] riverside_compliance_v1 - 720p_fi…" at bounding box center [697, 335] width 1394 height 671
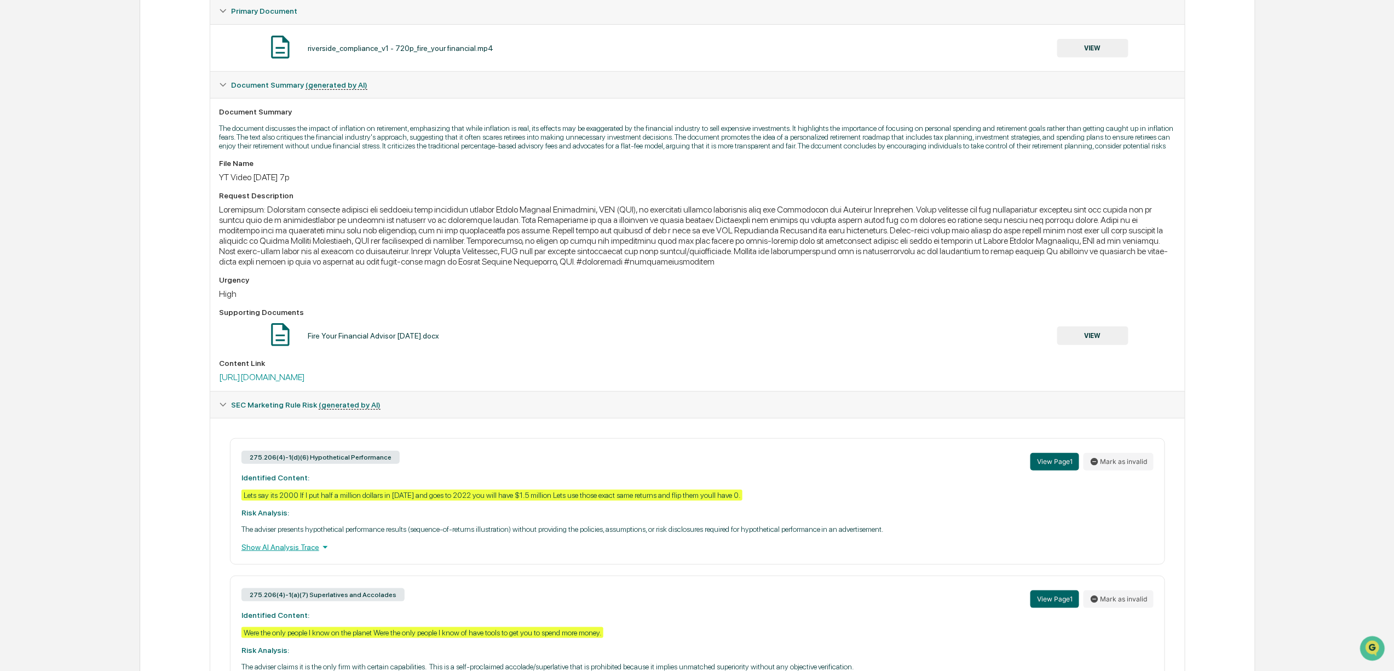
click at [1093, 48] on button "VIEW" at bounding box center [1092, 48] width 71 height 19
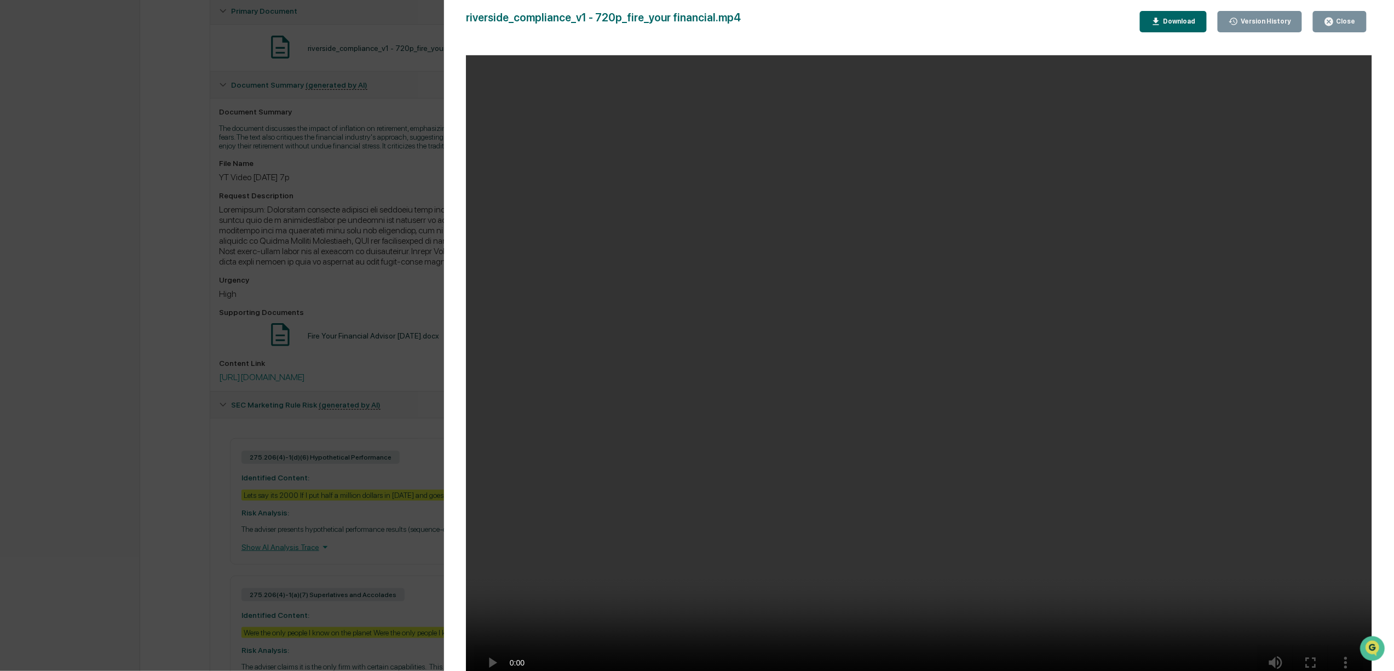
click at [1182, 18] on div "Download" at bounding box center [1178, 22] width 34 height 8
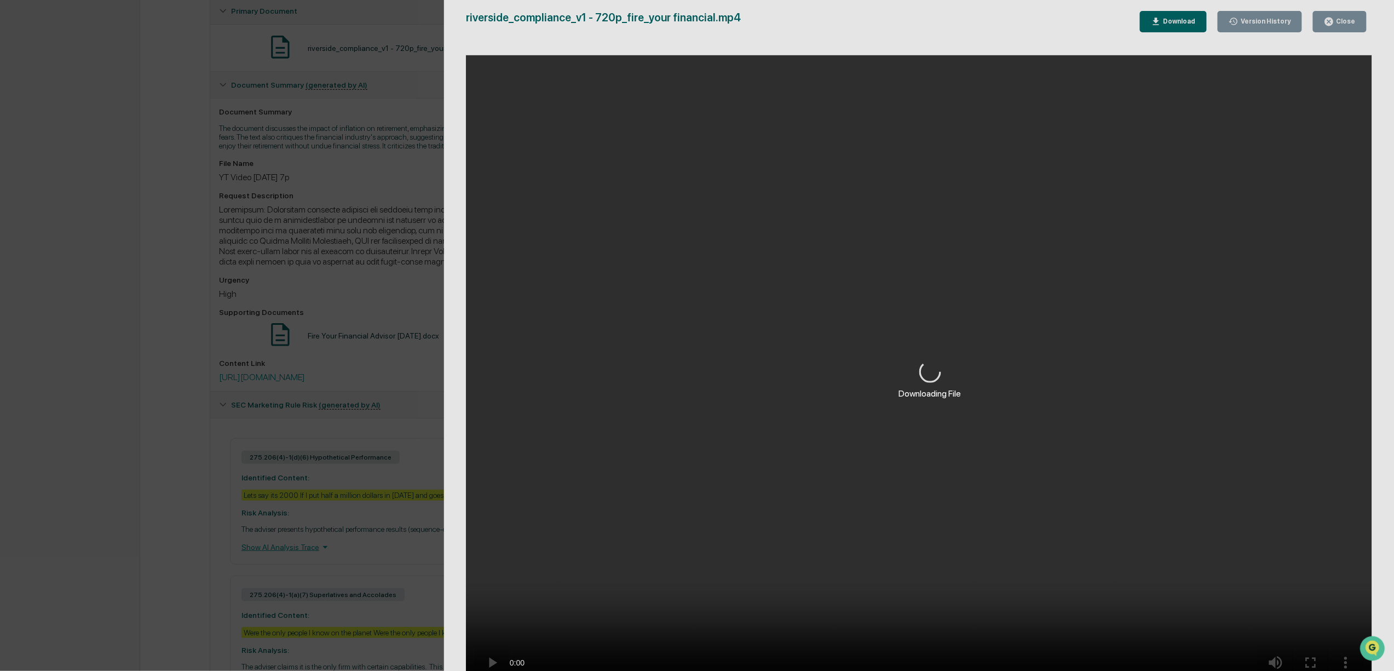
click at [1185, 25] on div "Downloading File" at bounding box center [930, 380] width 972 height 760
click at [489, 662] on div "Downloading File" at bounding box center [930, 380] width 972 height 760
click at [836, 81] on div "Downloading File" at bounding box center [930, 380] width 972 height 760
drag, startPoint x: 396, startPoint y: 166, endPoint x: 370, endPoint y: 169, distance: 26.4
click at [396, 166] on div "Downloading File Version History [DATE] 07:06 PM [PERSON_NAME] riverside_compli…" at bounding box center [697, 335] width 1394 height 671
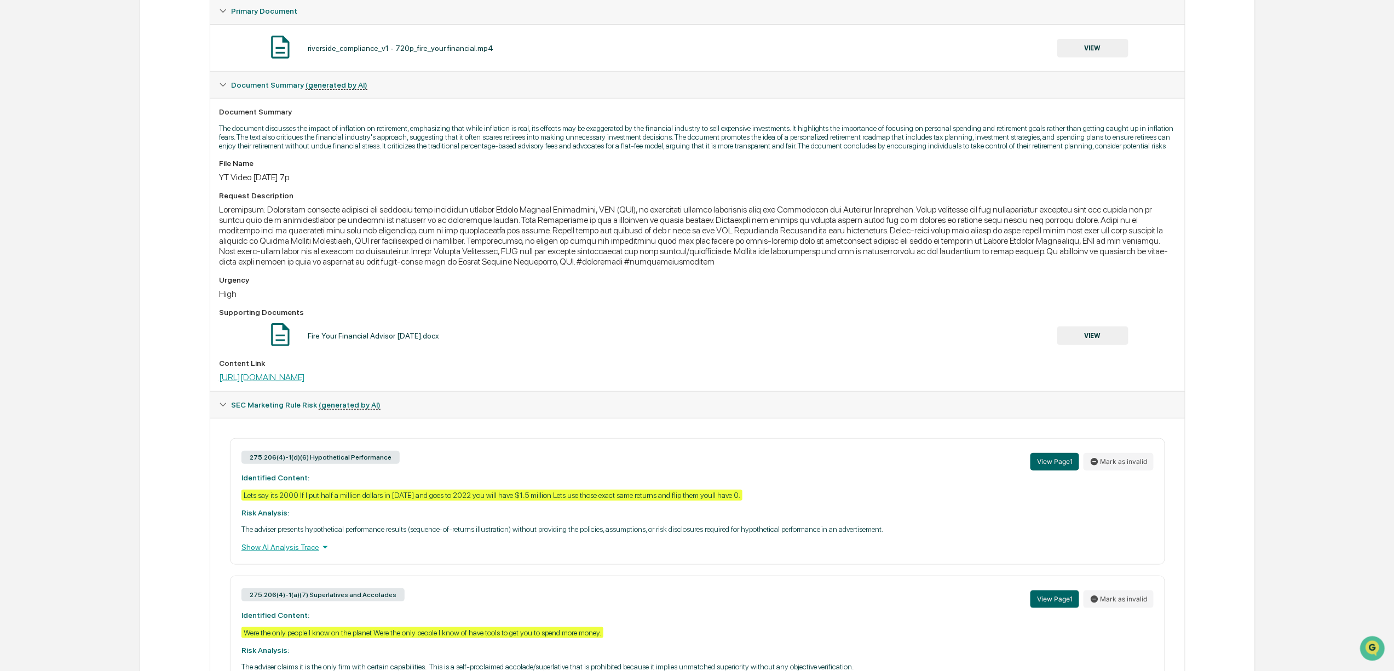
click at [305, 382] on link "[URL][DOMAIN_NAME]" at bounding box center [262, 377] width 86 height 10
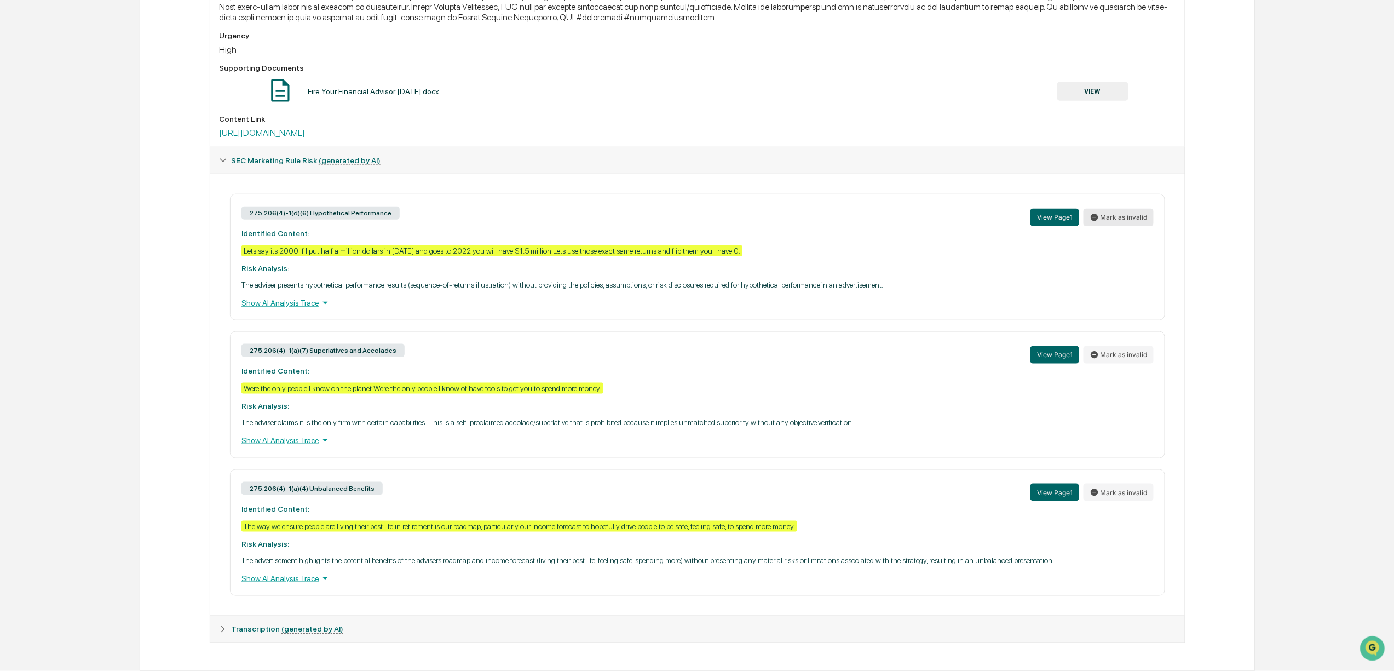
click at [1113, 209] on button "Mark as invalid" at bounding box center [1118, 218] width 70 height 18
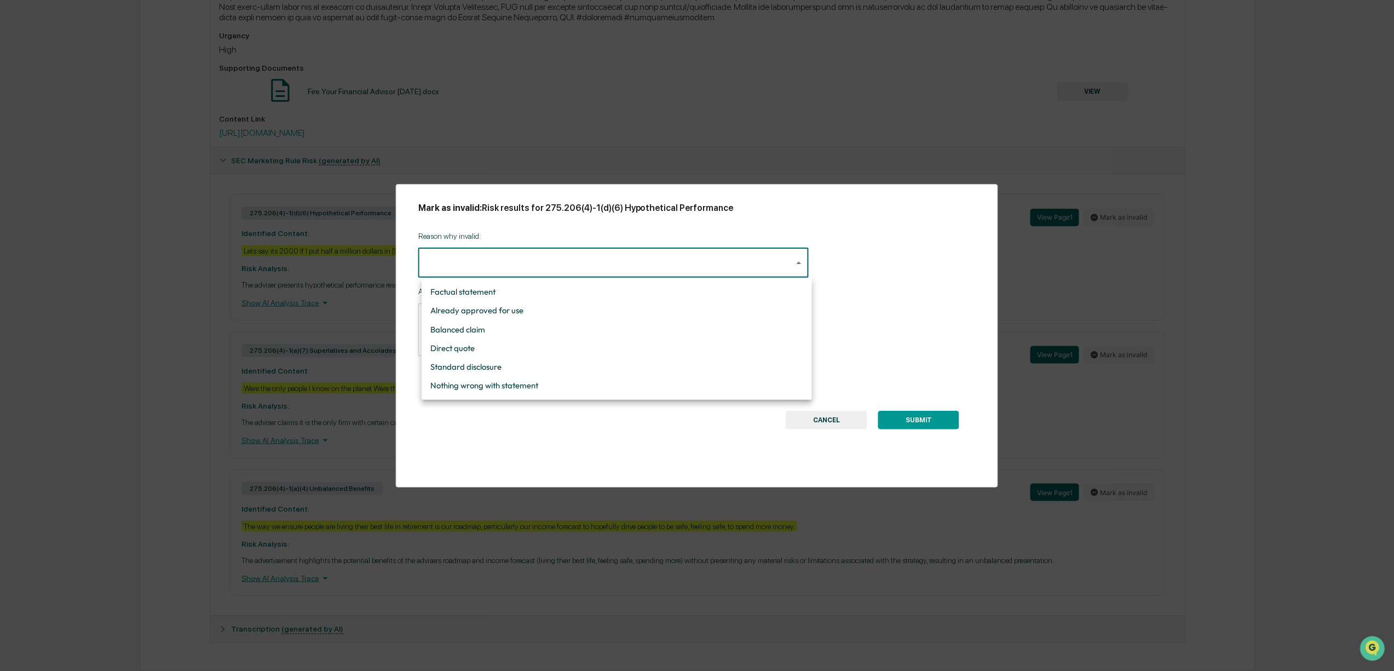
click at [539, 259] on body "Calendar Manage Tasks Reviews Approval Management Company People, Data, Setting…" at bounding box center [697, 104] width 1394 height 1134
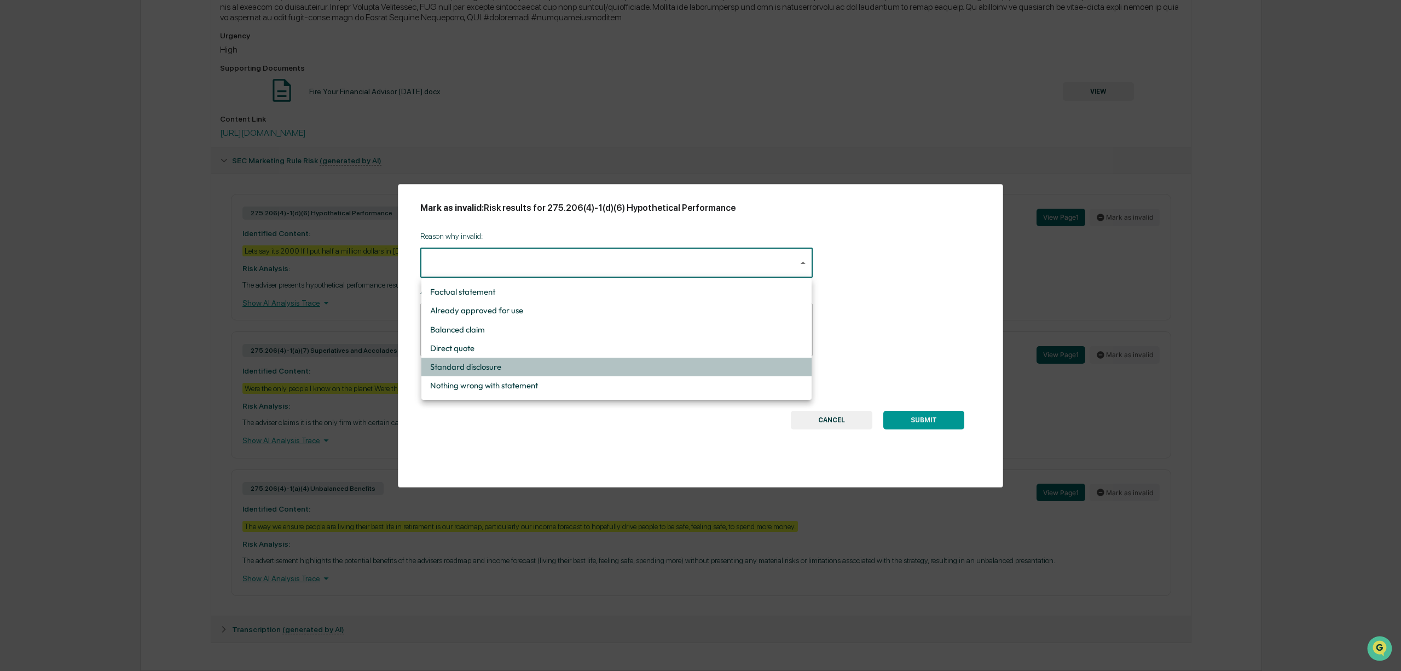
click at [495, 362] on li "Standard disclosure" at bounding box center [616, 366] width 390 height 19
type input "**********"
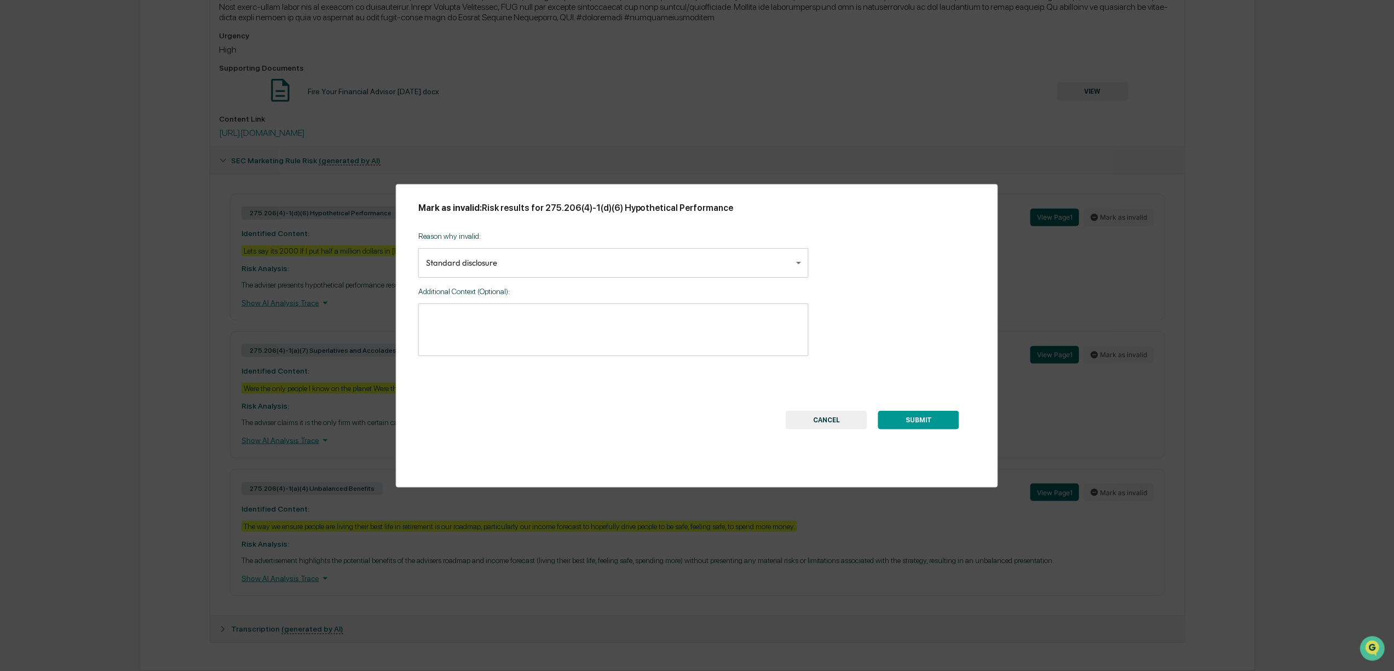
click at [922, 423] on button "SUBMIT" at bounding box center [918, 420] width 81 height 19
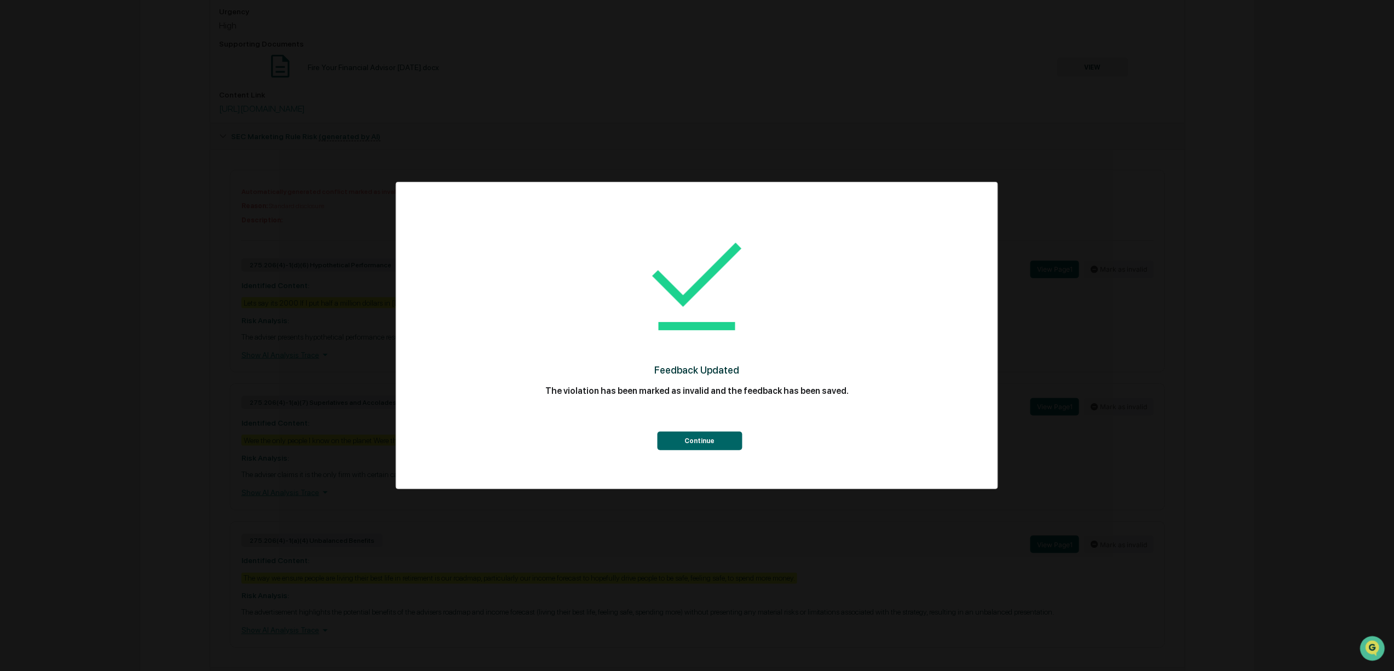
click at [695, 439] on button "Continue" at bounding box center [699, 440] width 85 height 19
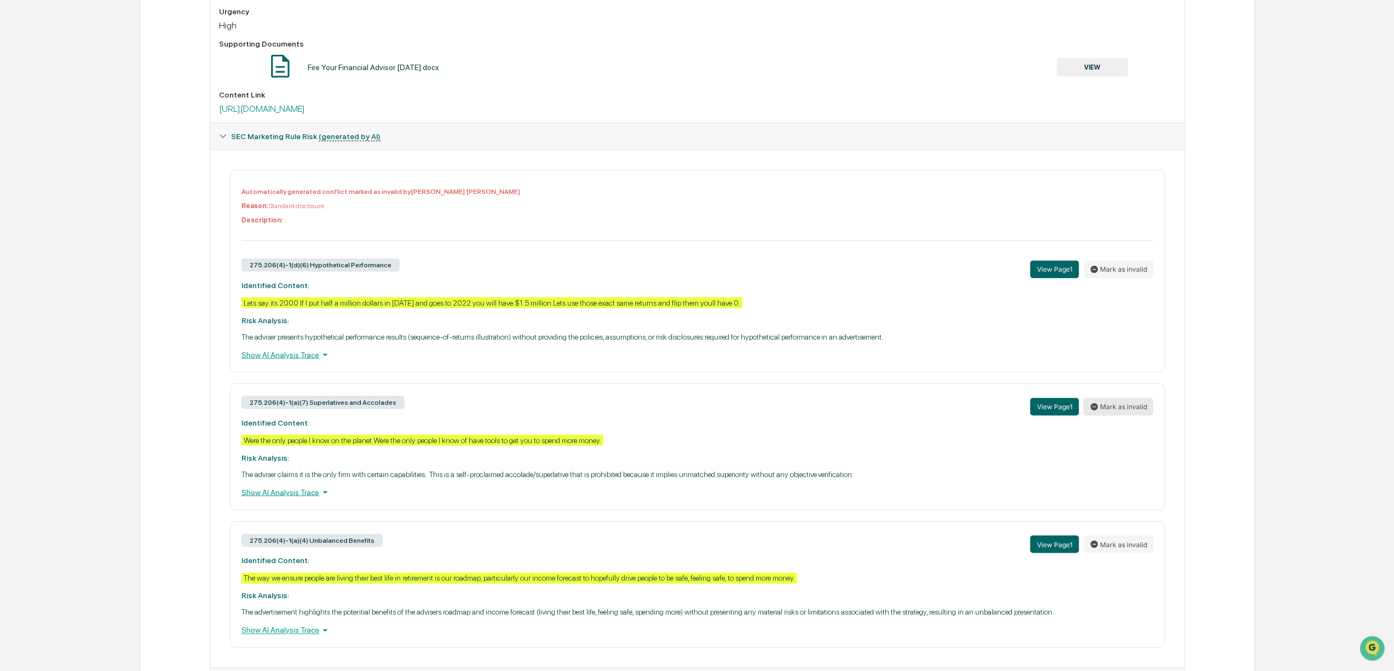
click at [1124, 415] on button "Mark as invalid" at bounding box center [1118, 407] width 70 height 18
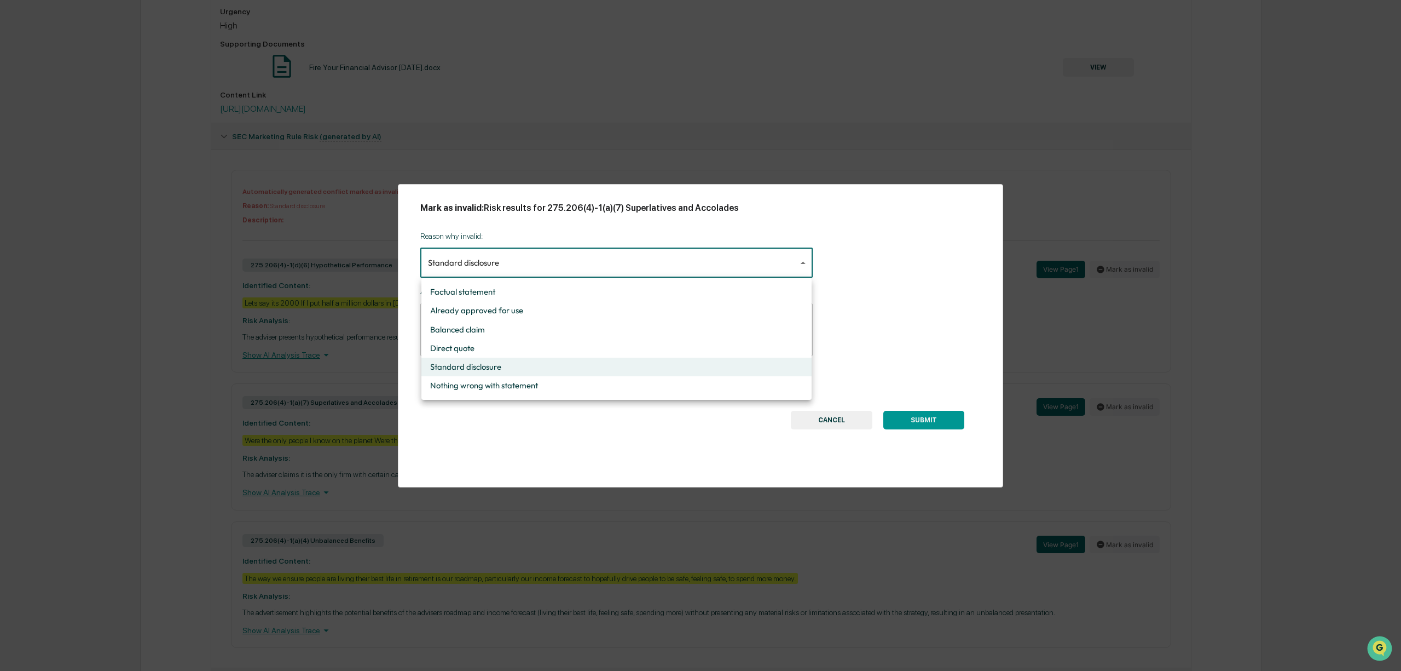
click at [576, 269] on body "Calendar Manage Tasks Reviews Approval Management Company People, Data, Setting…" at bounding box center [700, 118] width 1401 height 1210
click at [537, 373] on li "Standard disclosure" at bounding box center [616, 366] width 390 height 19
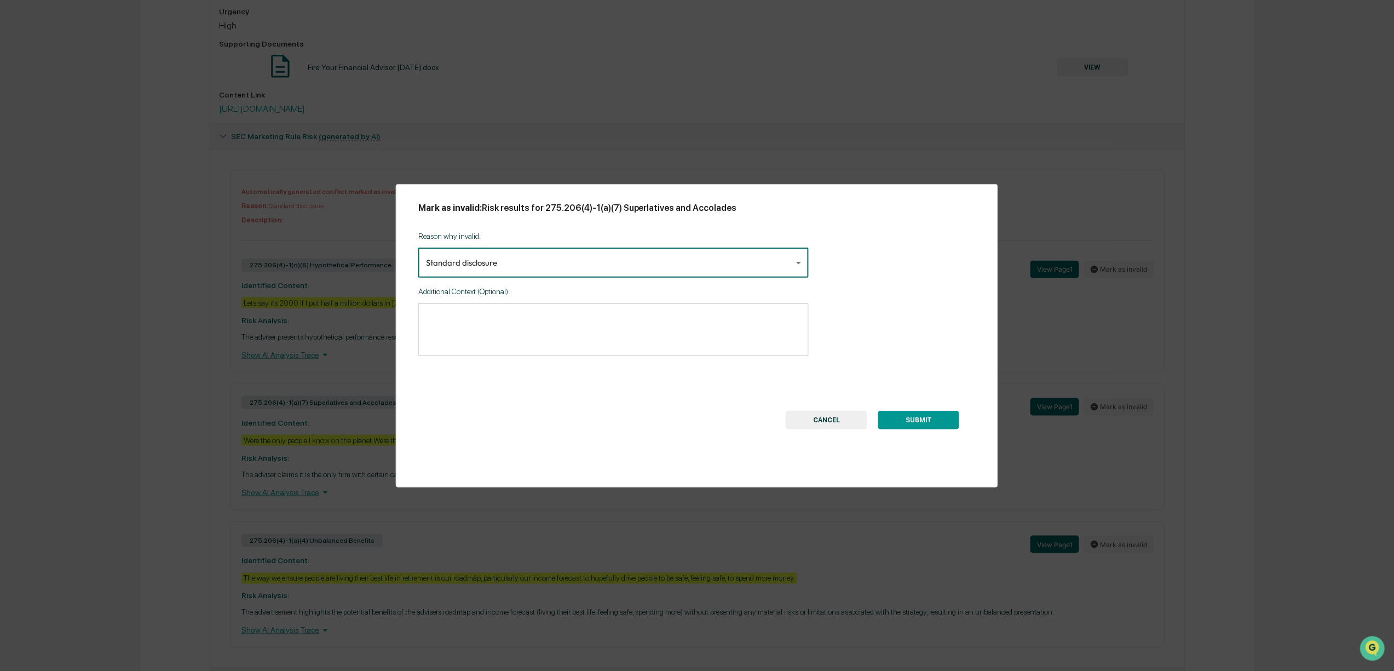
click at [920, 417] on button "SUBMIT" at bounding box center [918, 420] width 81 height 19
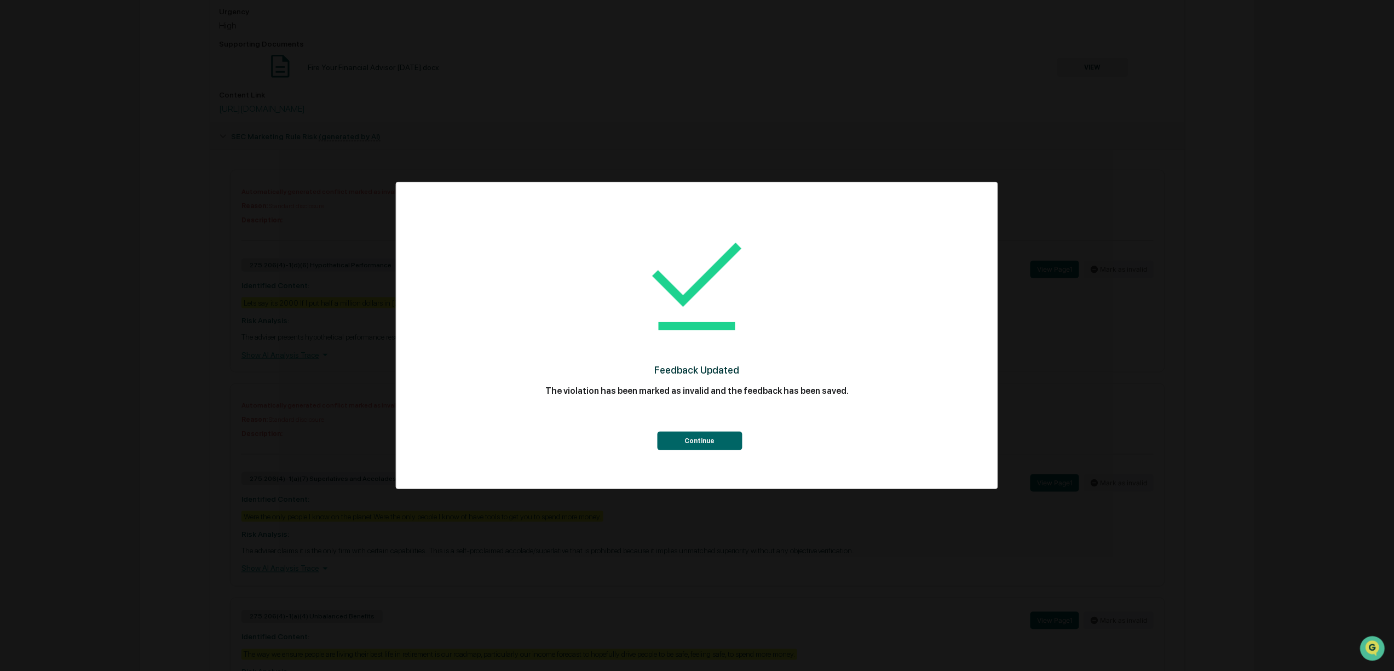
click at [714, 435] on button "Continue" at bounding box center [699, 440] width 85 height 19
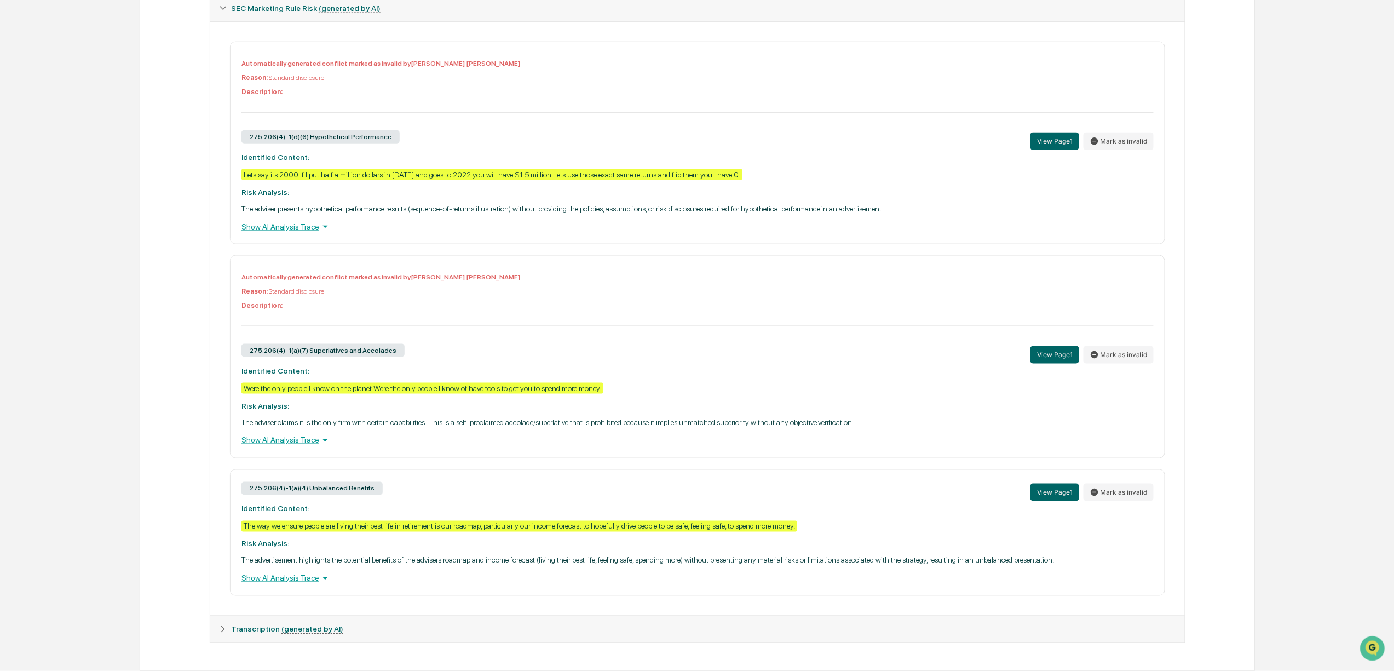
scroll to position [633, 0]
click at [1110, 363] on button "Mark as invalid" at bounding box center [1118, 355] width 70 height 18
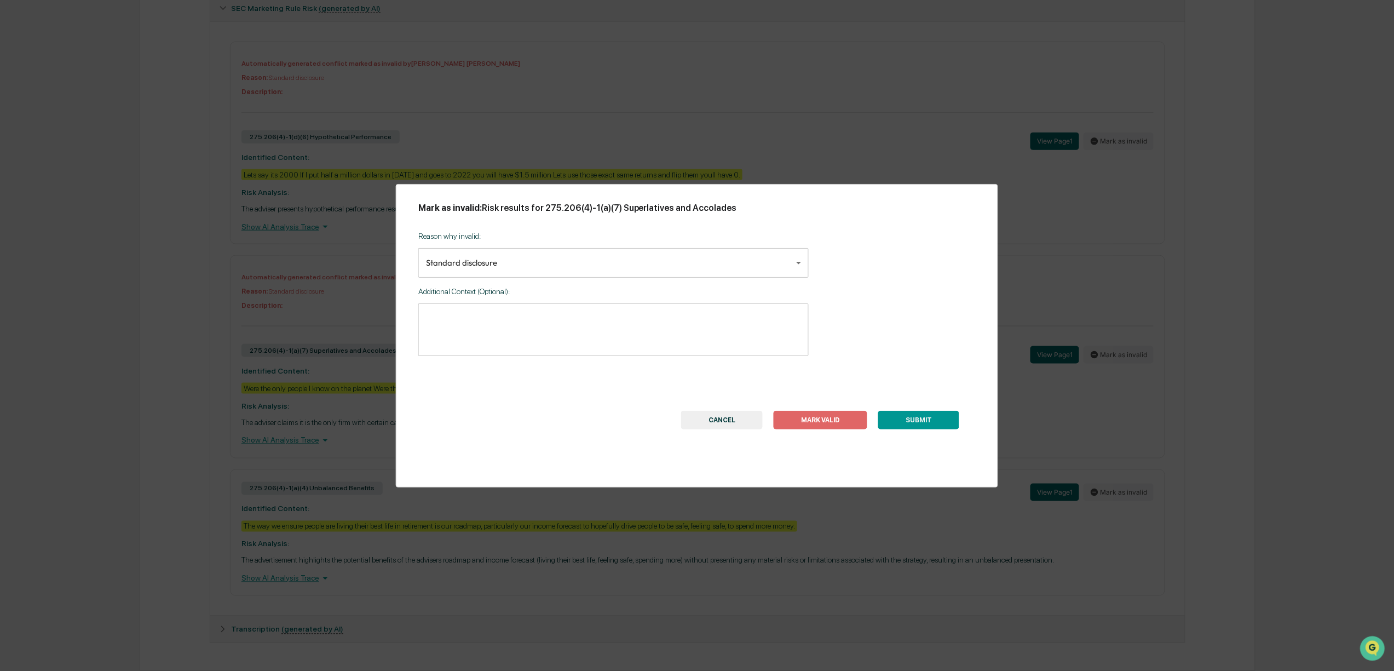
click at [565, 263] on body "Calendar Manage Tasks Reviews Approval Management Company People, Data, Setting…" at bounding box center [697, 28] width 1394 height 1286
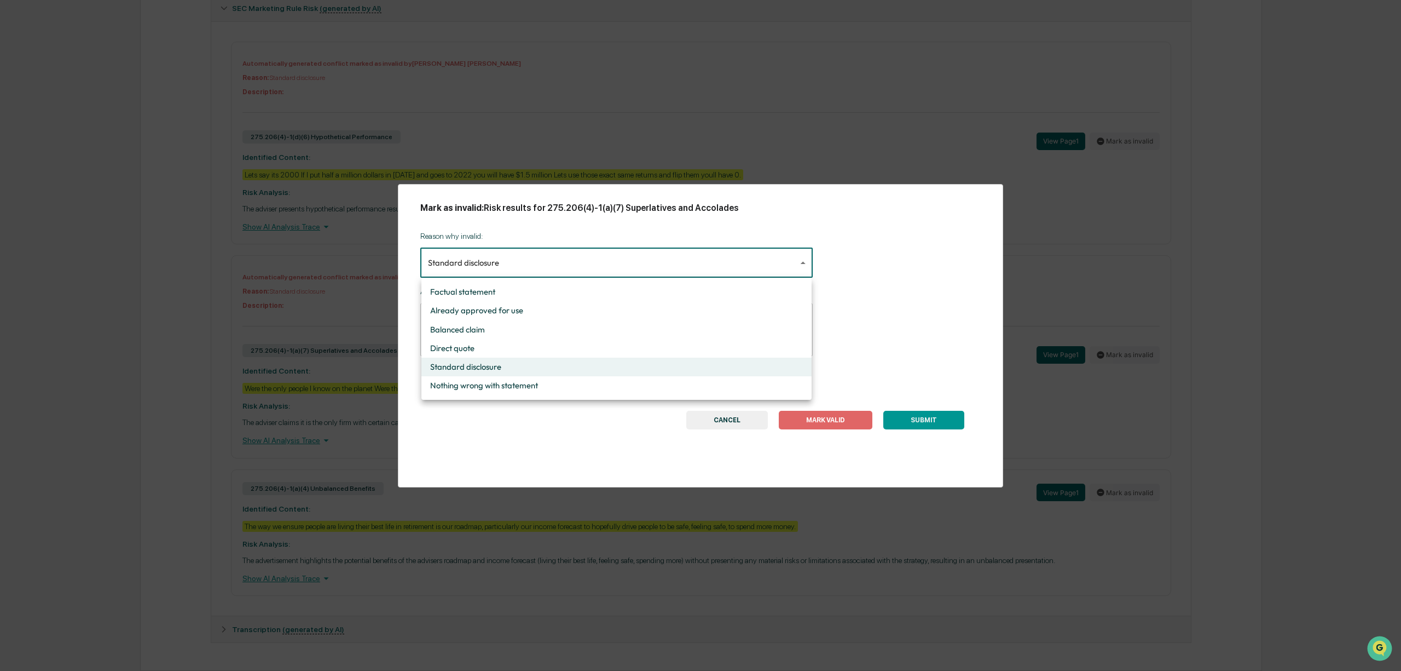
click at [534, 383] on li "Nothing wrong with statement" at bounding box center [616, 385] width 390 height 19
type input "**********"
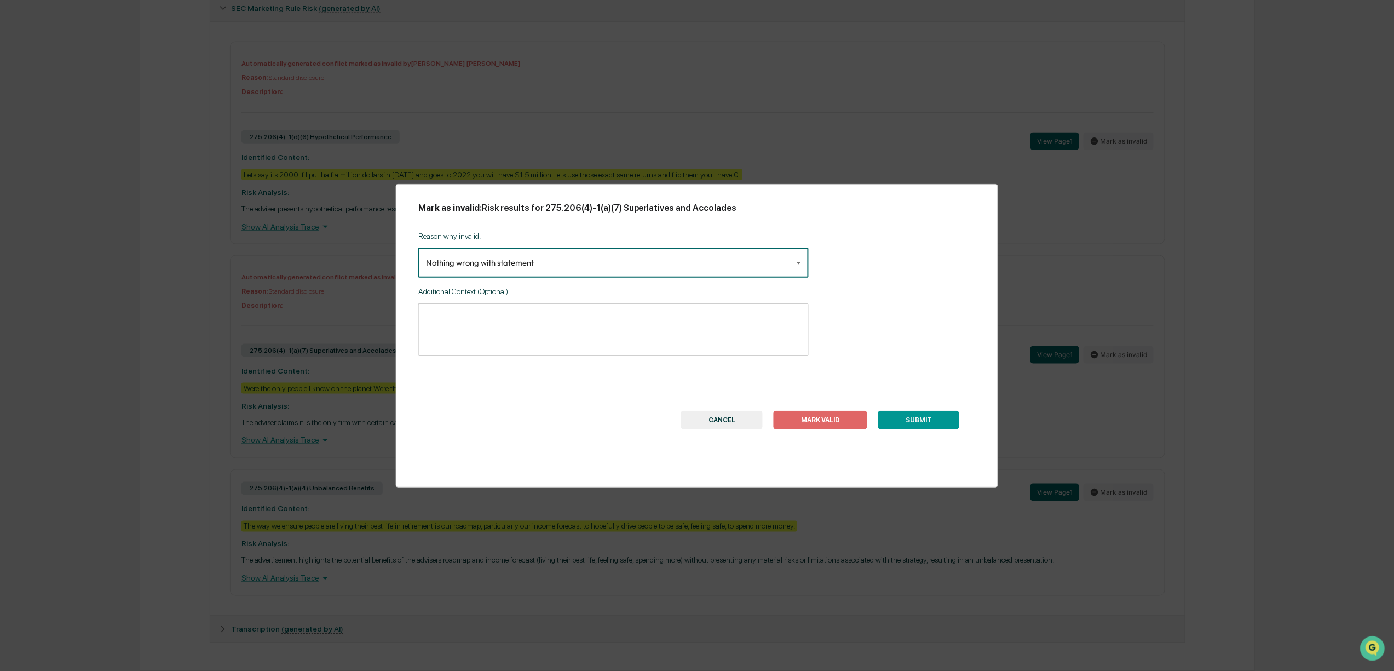
click at [931, 420] on button "SUBMIT" at bounding box center [918, 420] width 81 height 19
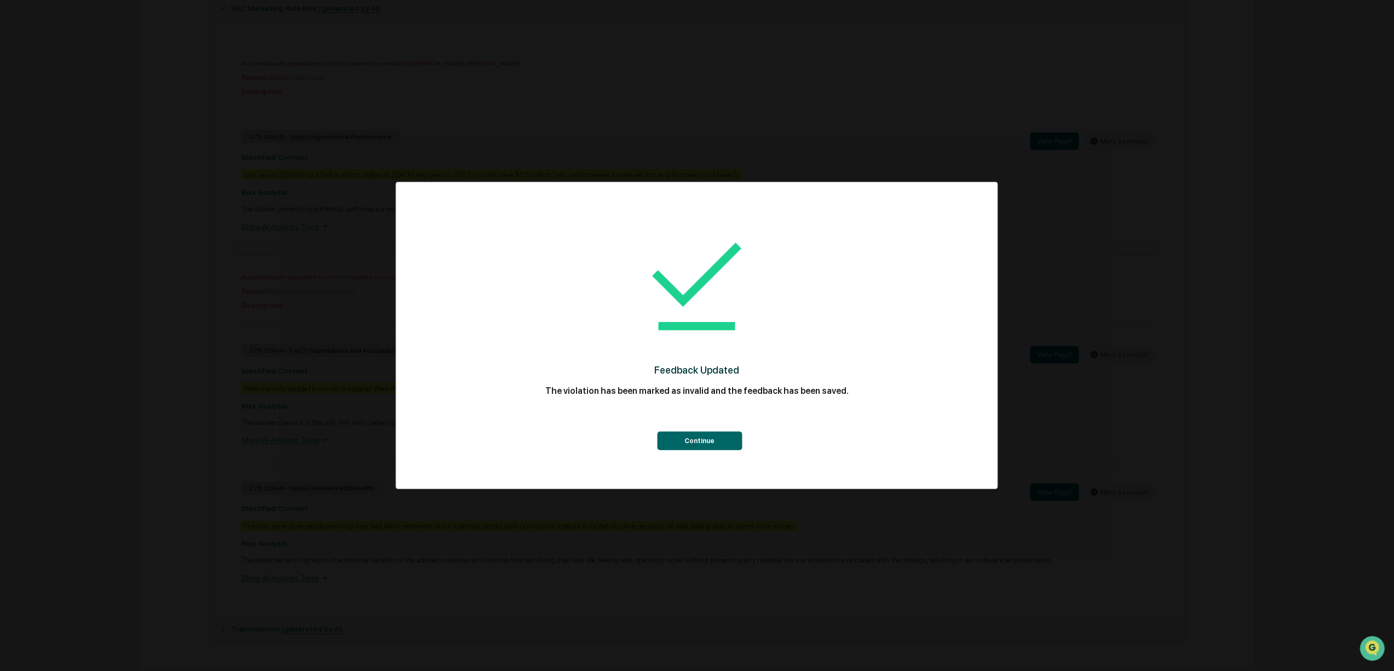
click at [720, 440] on button "Continue" at bounding box center [699, 440] width 85 height 19
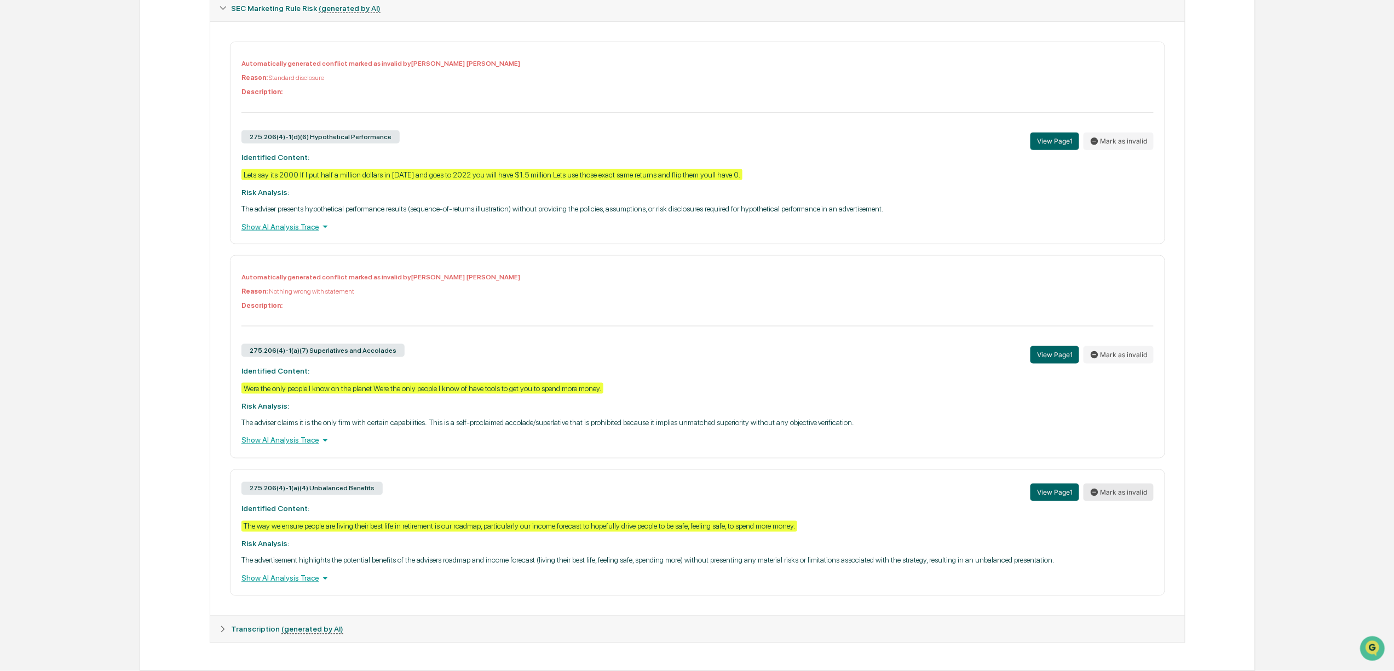
click at [1112, 501] on button "Mark as invalid" at bounding box center [1118, 492] width 70 height 18
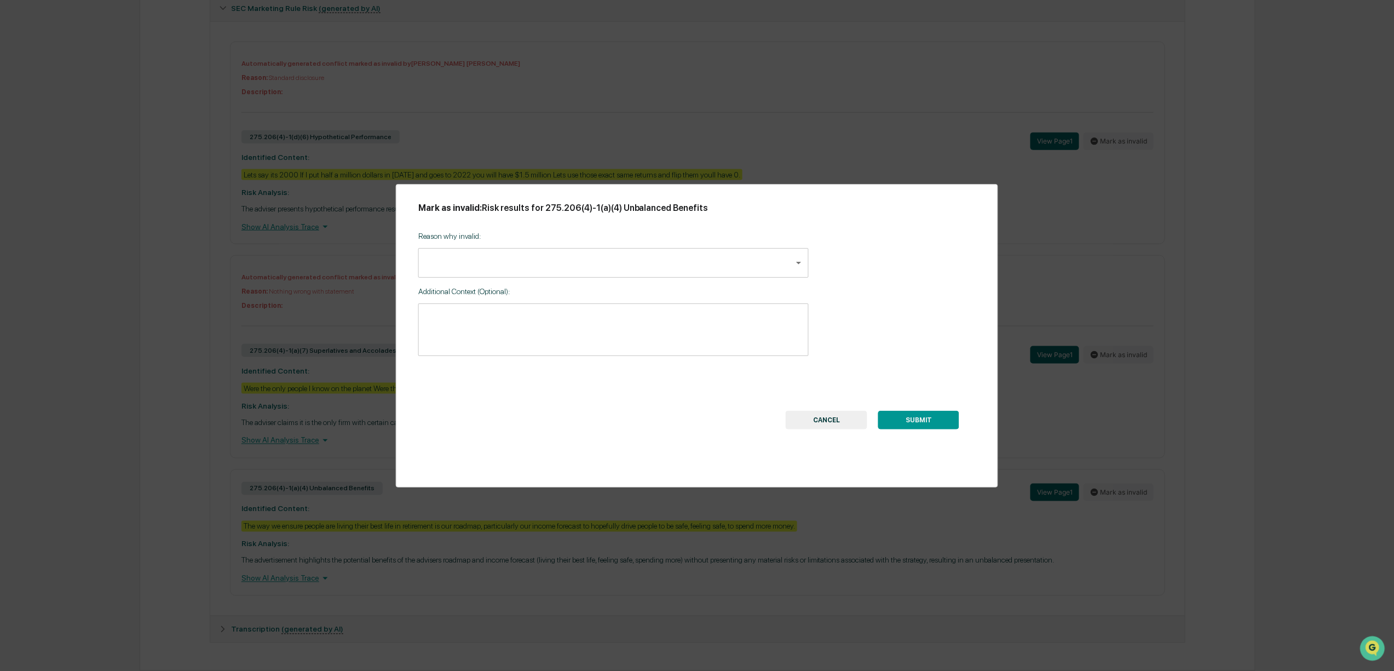
click at [513, 269] on body "Calendar Manage Tasks Reviews Approval Management Company People, Data, Setting…" at bounding box center [697, 28] width 1394 height 1286
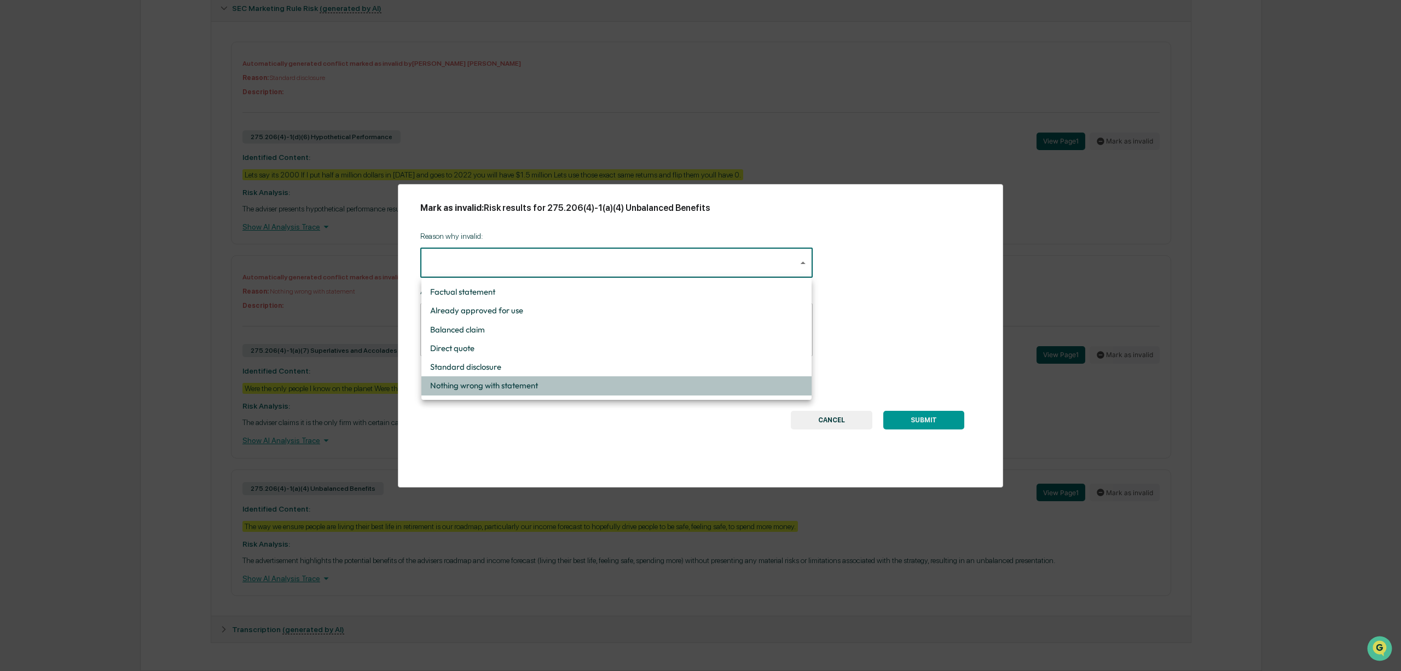
click at [500, 384] on li "Nothing wrong with statement" at bounding box center [616, 385] width 390 height 19
type input "**********"
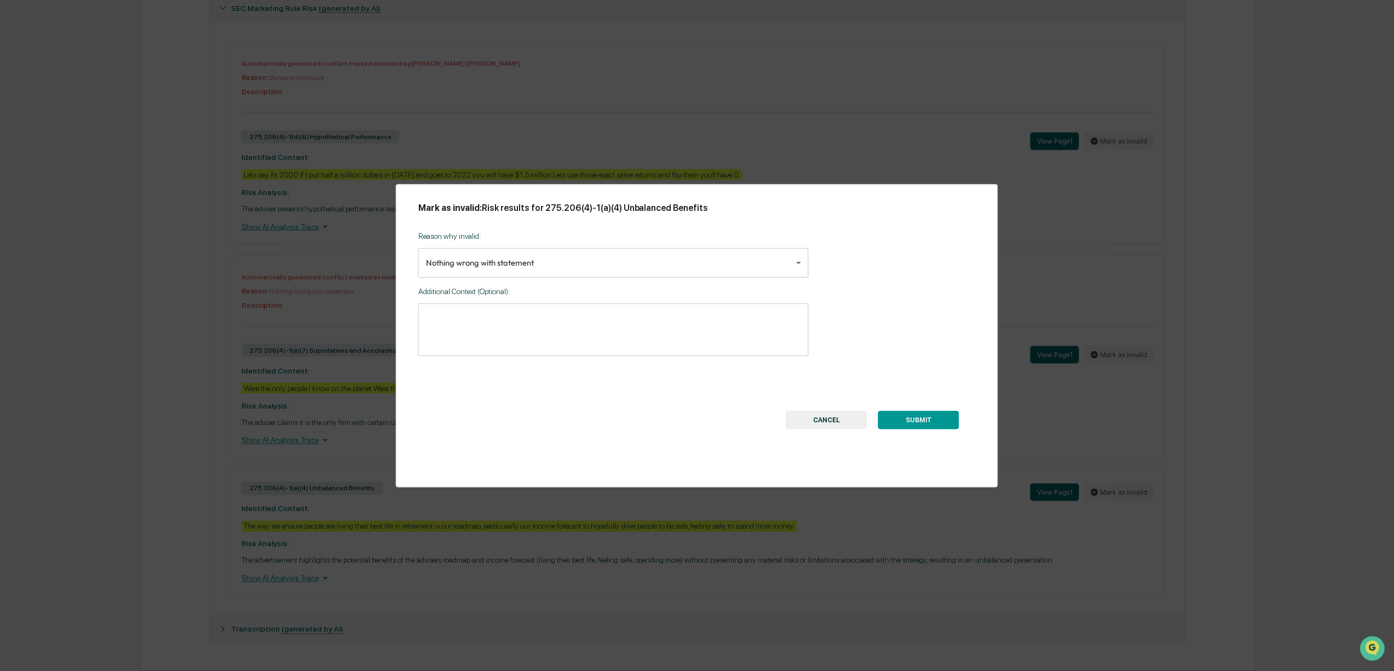
click at [918, 419] on button "SUBMIT" at bounding box center [918, 420] width 81 height 19
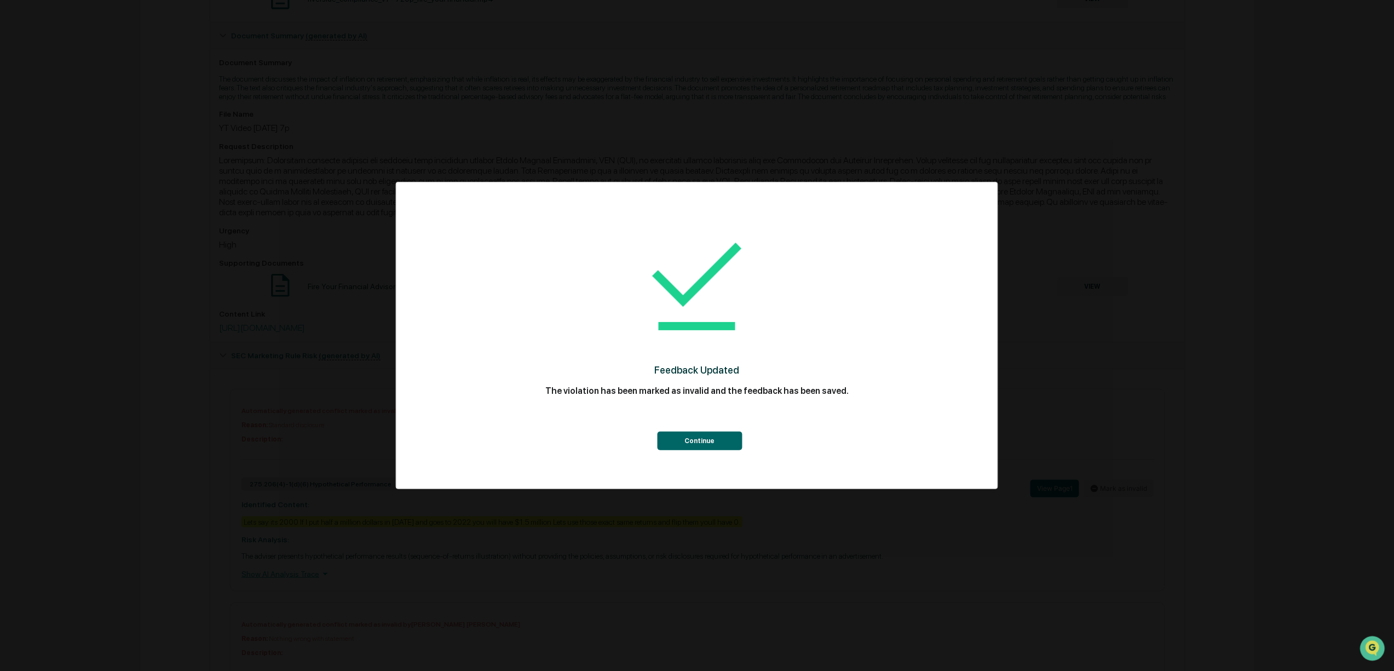
click at [702, 427] on div "Continue" at bounding box center [696, 426] width 557 height 47
click at [710, 447] on button "Continue" at bounding box center [699, 440] width 85 height 19
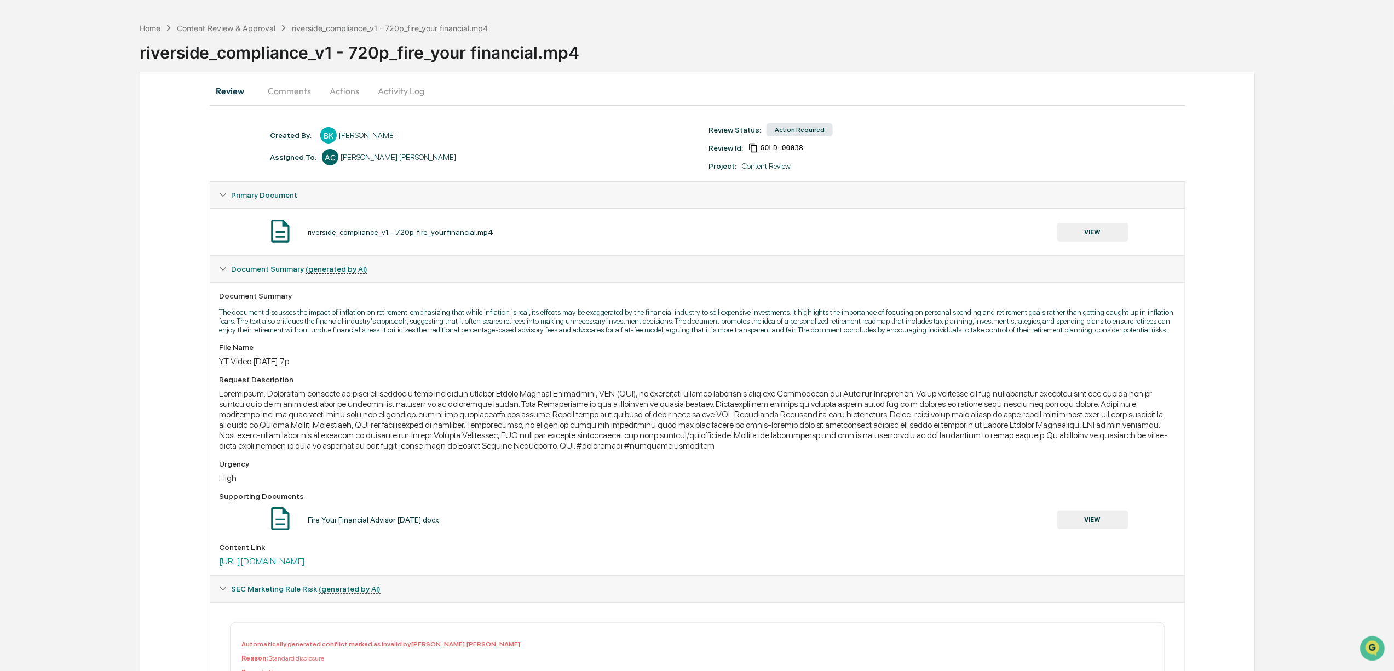
scroll to position [0, 0]
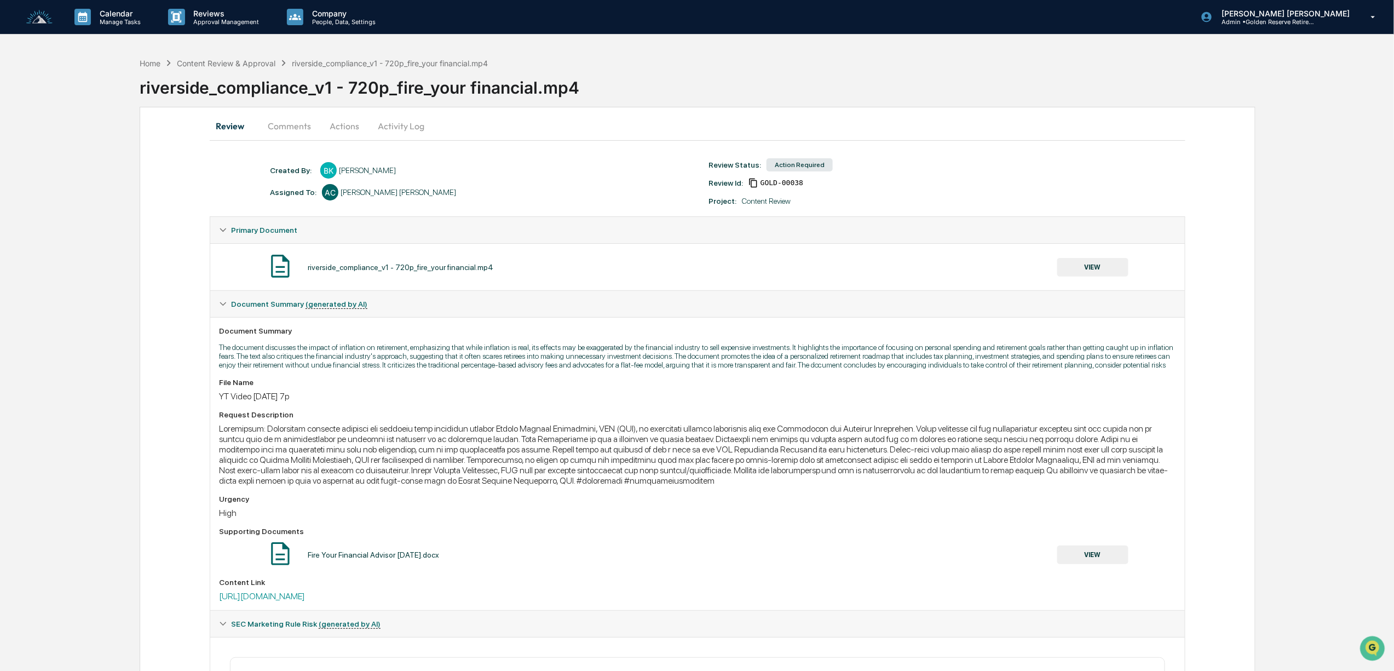
click at [350, 128] on button "Actions" at bounding box center [344, 126] width 49 height 26
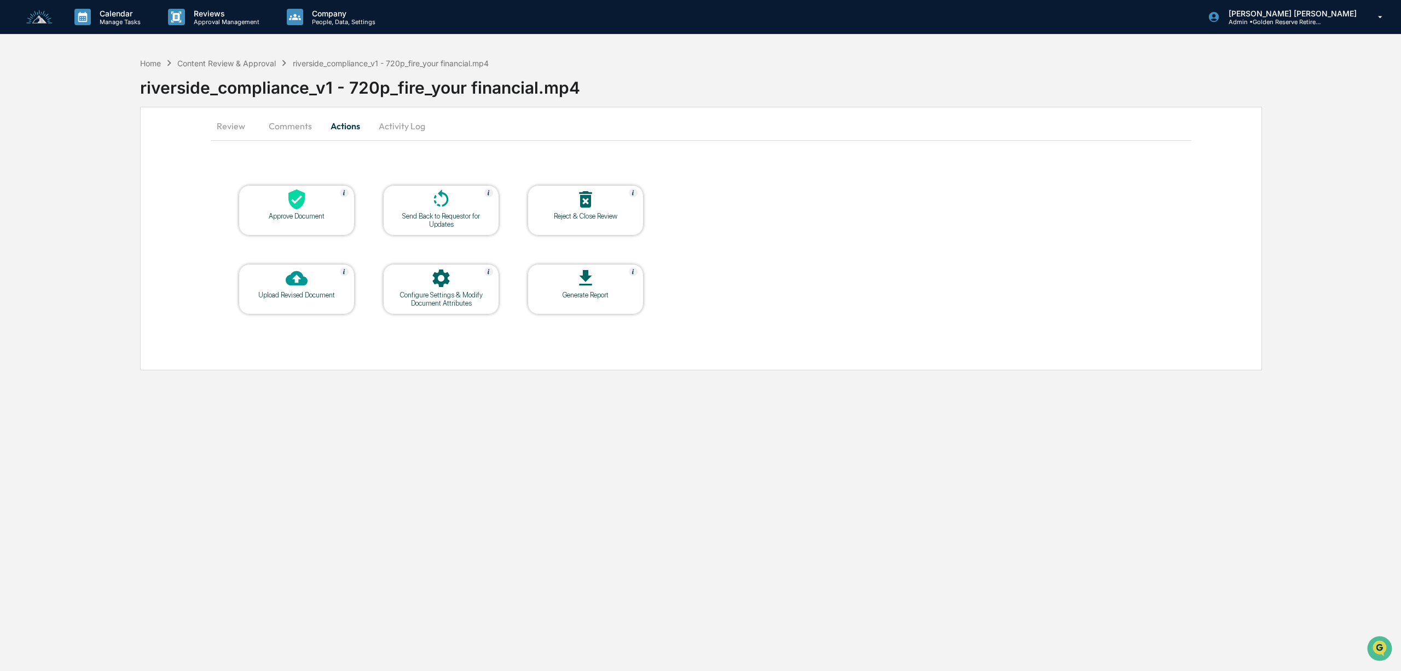
click at [441, 211] on div at bounding box center [440, 200] width 109 height 24
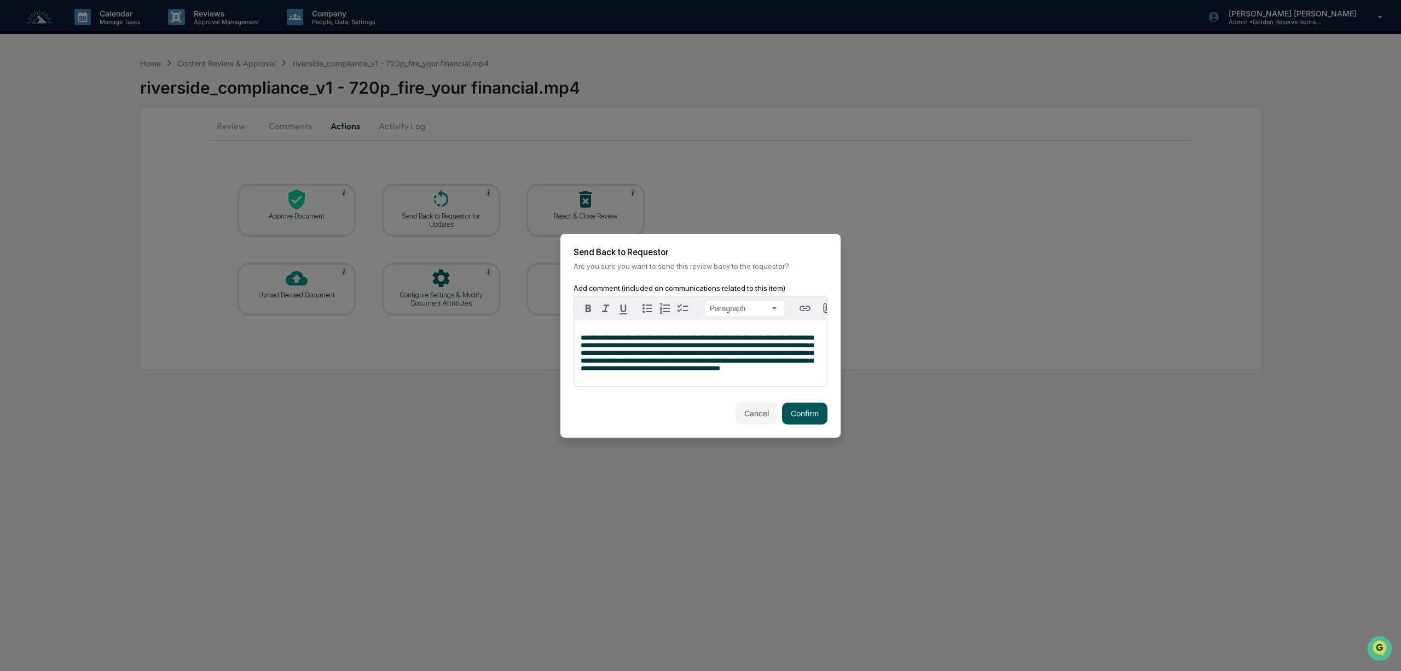
click at [809, 415] on button "Confirm" at bounding box center [804, 413] width 45 height 22
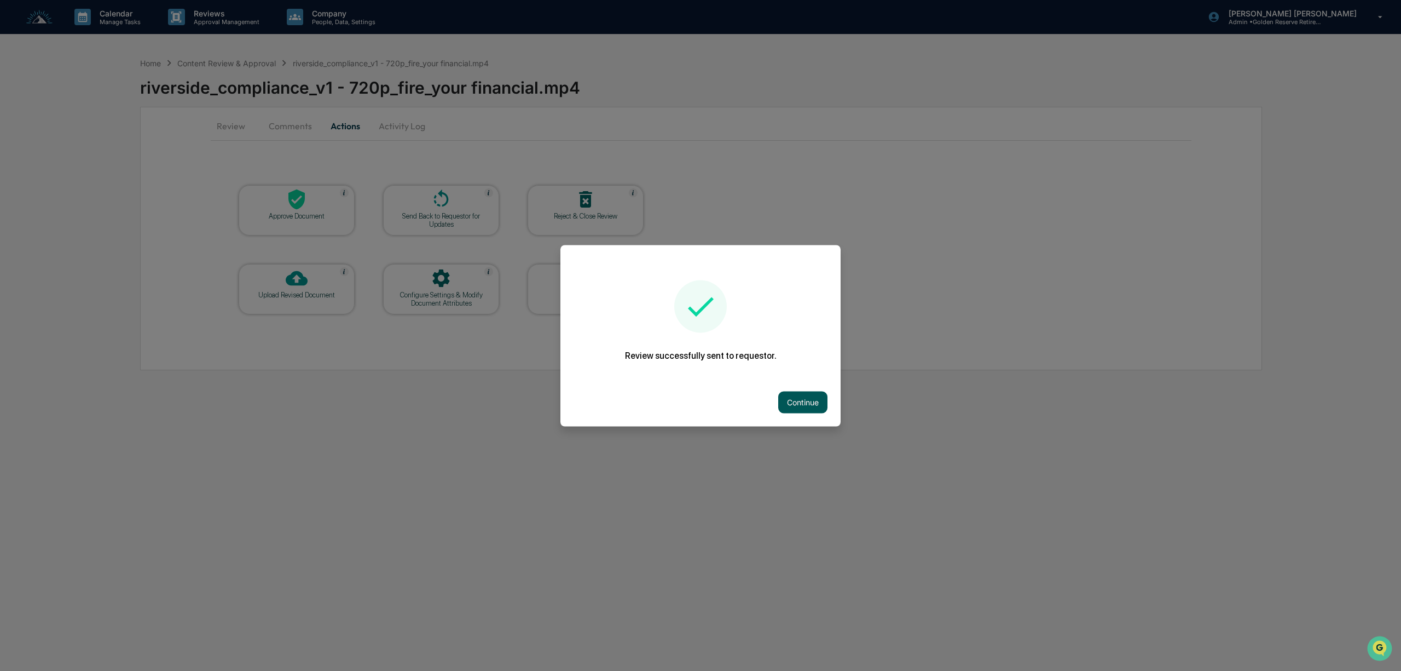
click at [789, 399] on button "Continue" at bounding box center [802, 402] width 49 height 22
